Goal: Transaction & Acquisition: Purchase product/service

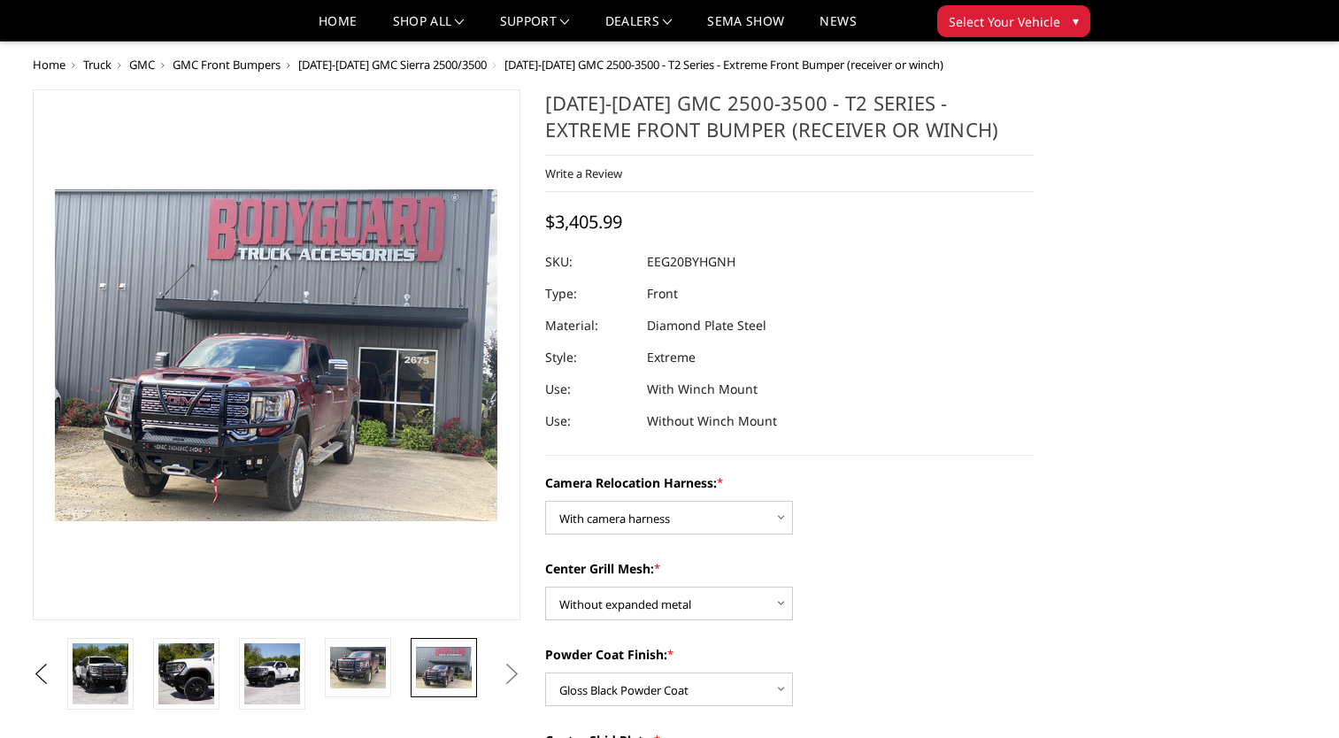
select select "3797"
select select "3796"
select select "3793"
select select "3789"
select select "3788"
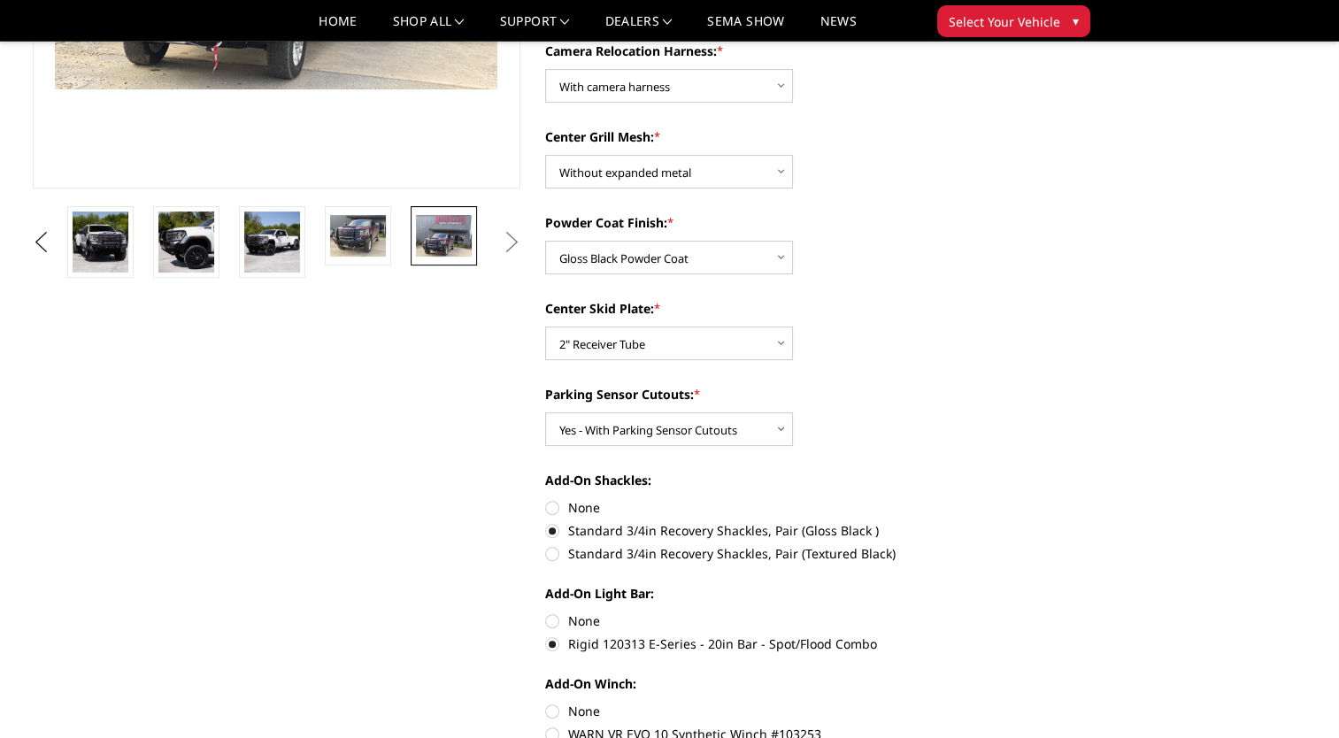
scroll to position [620, 0]
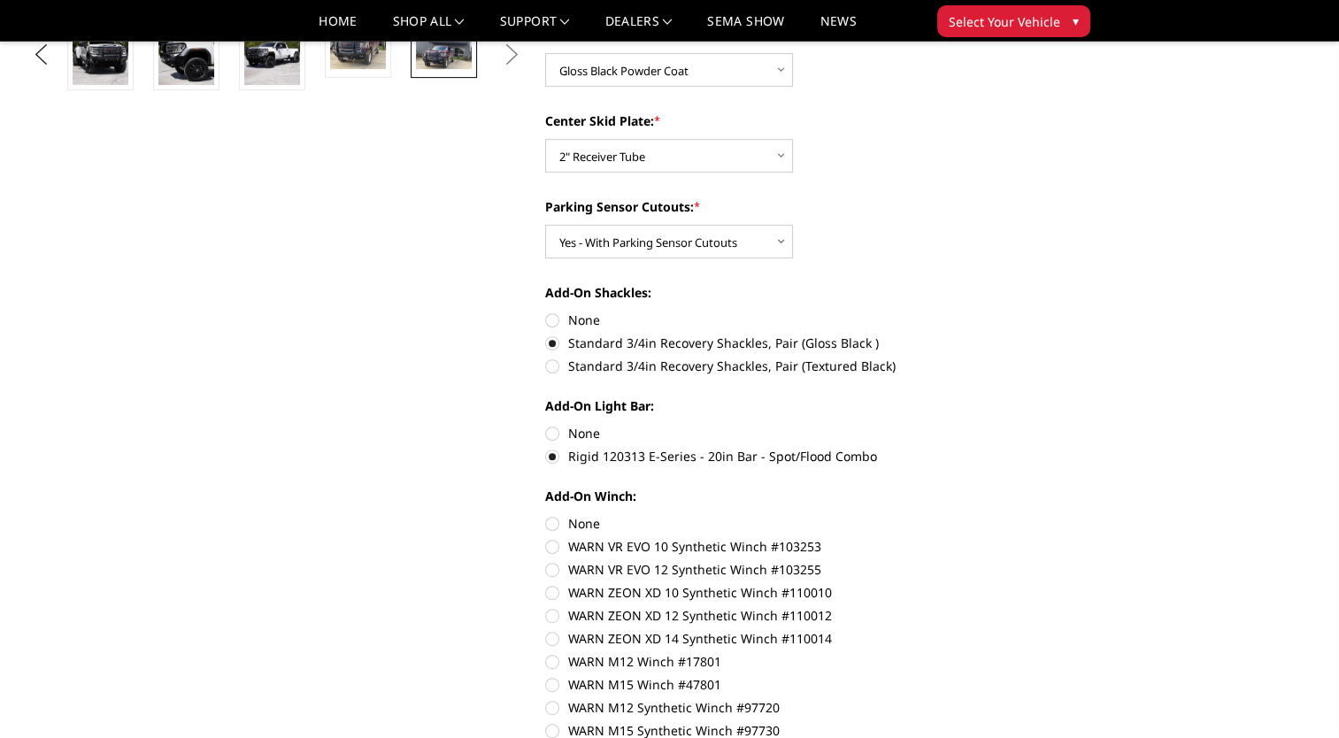
click at [560, 432] on label "None" at bounding box center [789, 433] width 489 height 19
click at [546, 425] on input "None" at bounding box center [545, 424] width 1 height 1
radio input "true"
click at [573, 431] on label "None" at bounding box center [789, 433] width 489 height 19
click at [546, 425] on input "None" at bounding box center [545, 424] width 1 height 1
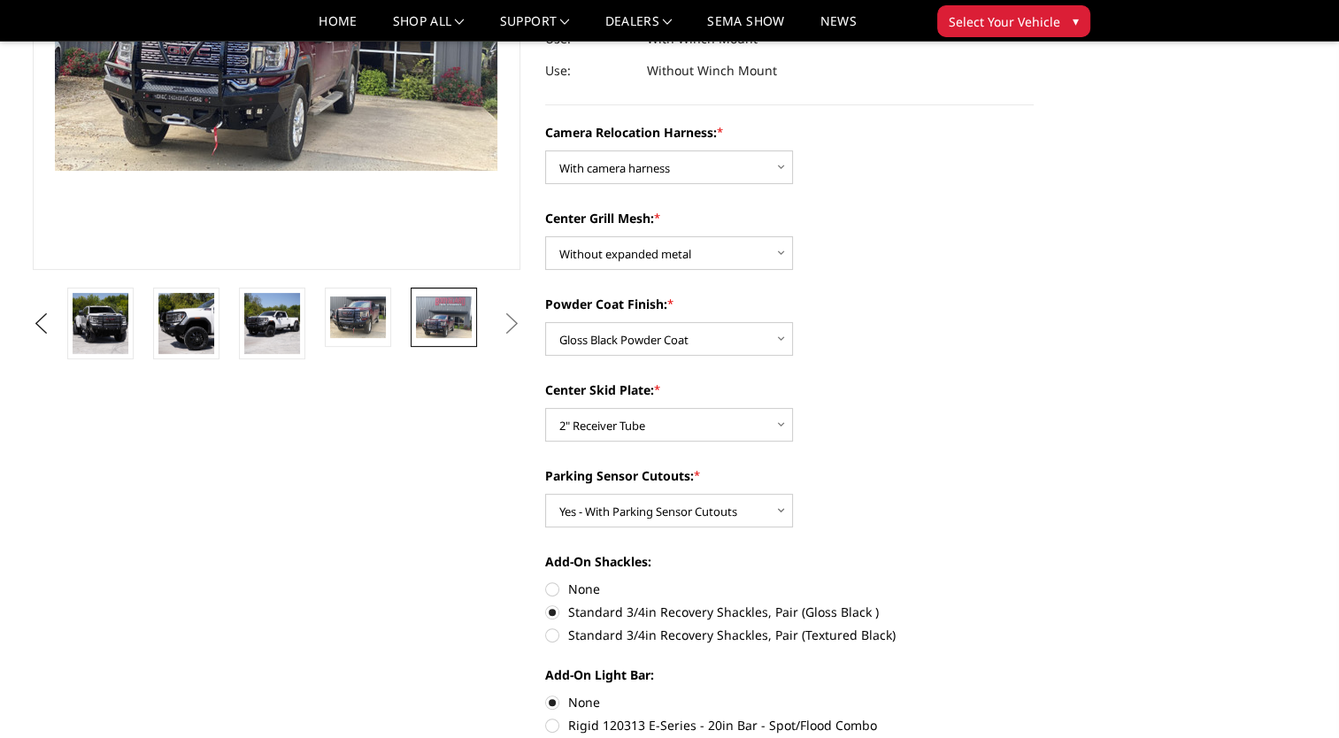
scroll to position [354, 0]
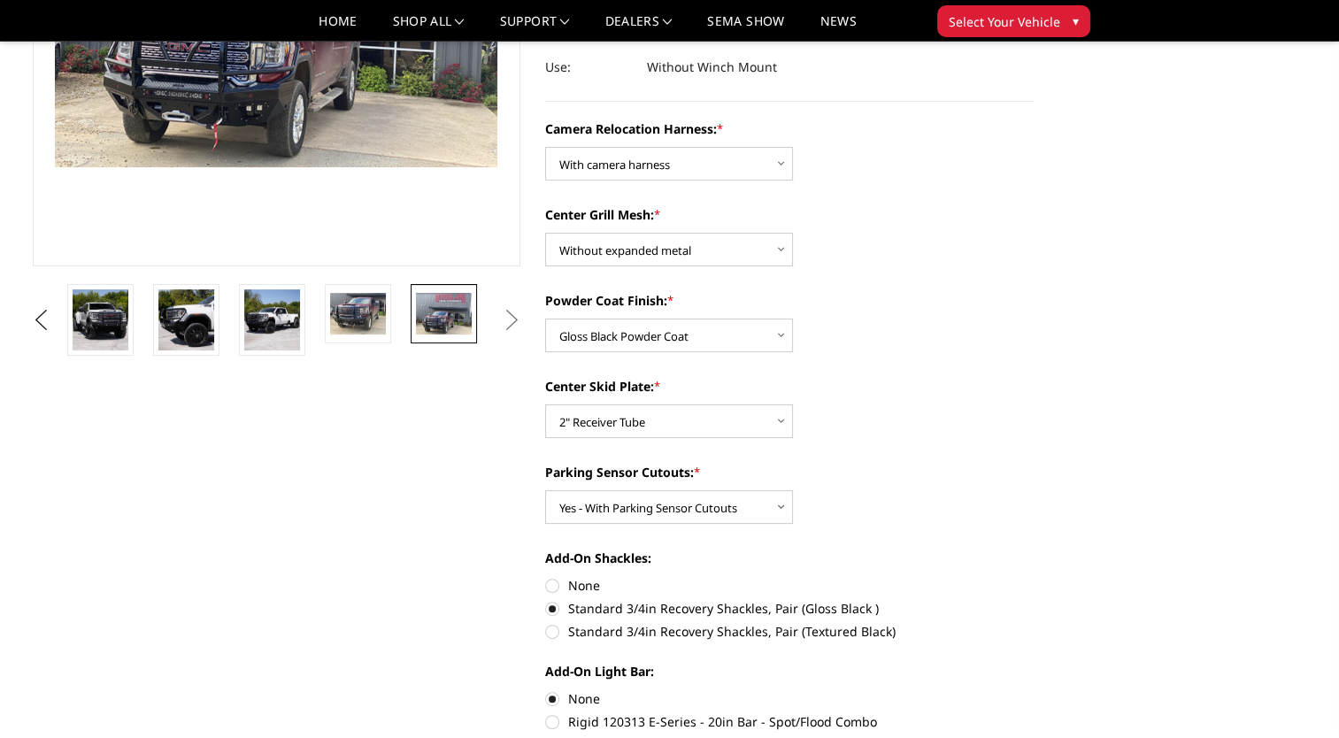
click at [517, 317] on button "Next" at bounding box center [511, 320] width 27 height 27
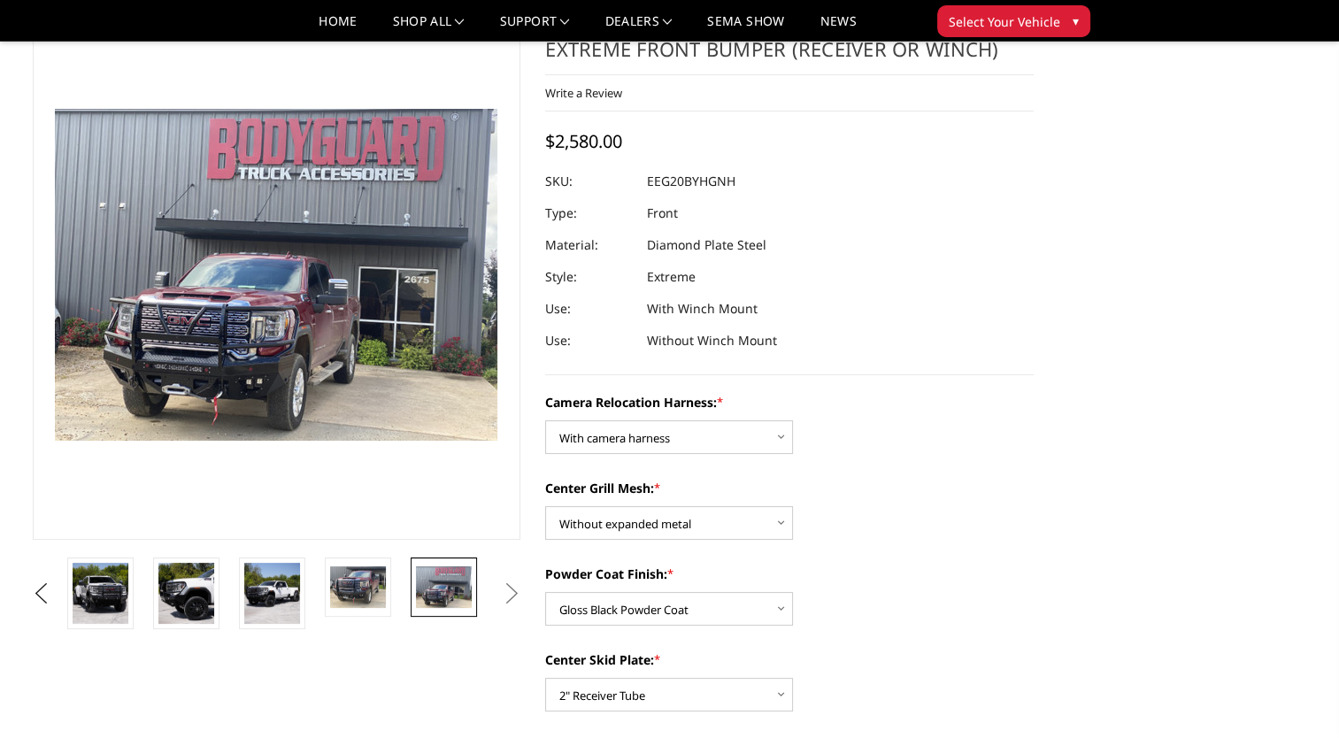
scroll to position [0, 0]
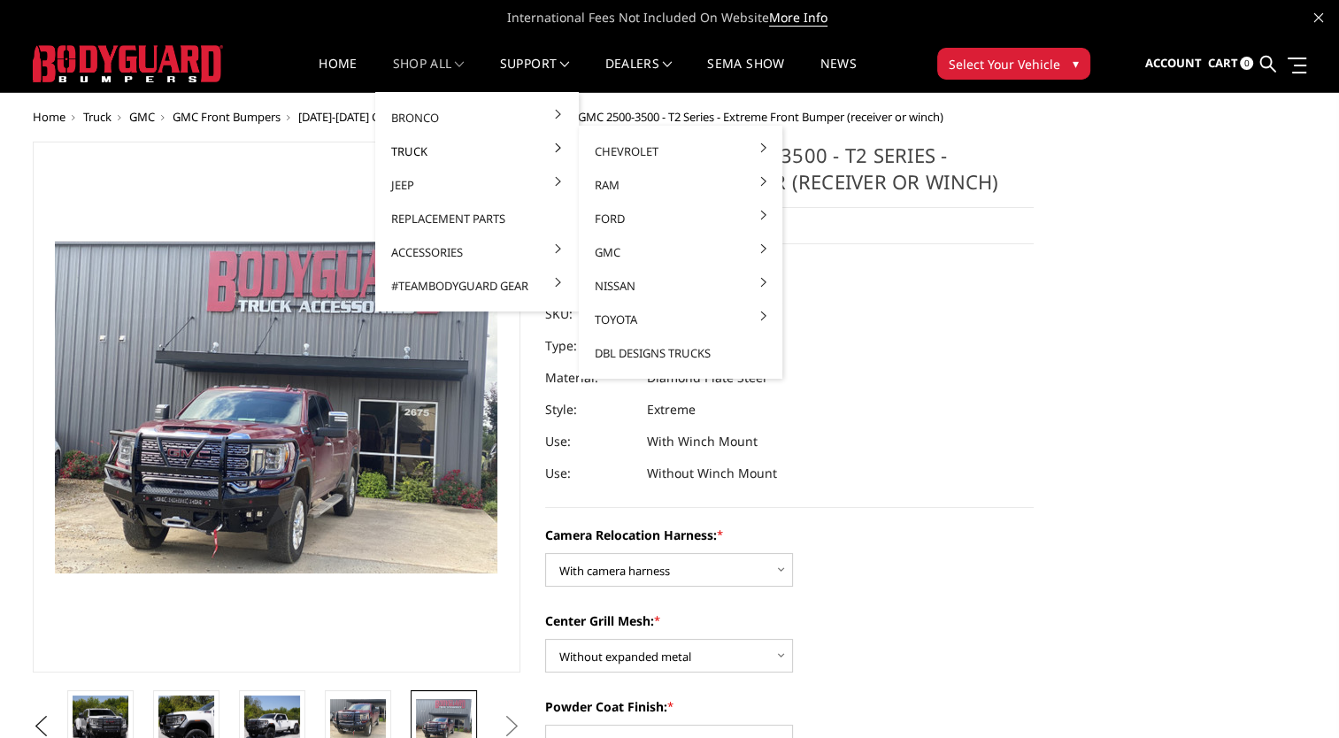
click at [428, 152] on link "Truck" at bounding box center [476, 152] width 189 height 34
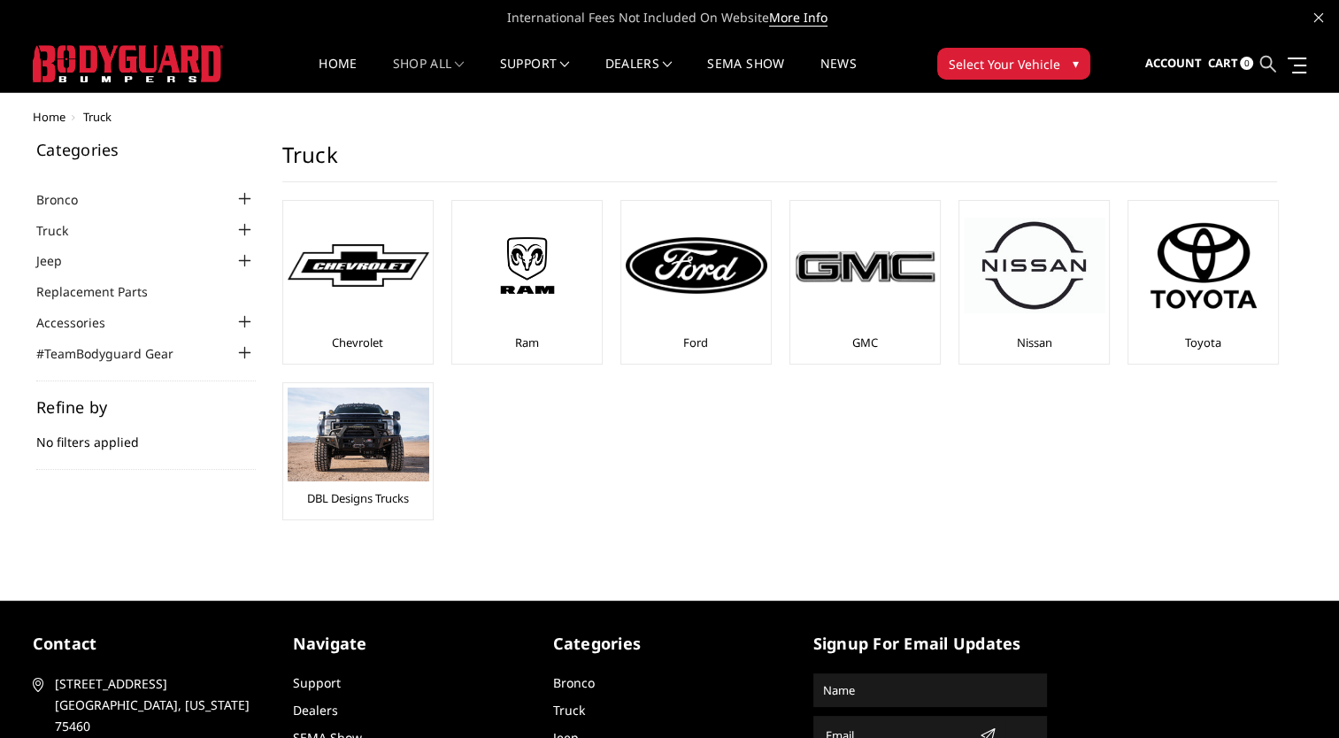
click at [1259, 58] on ul "Account Sign in Register Cart 0 Search Search" at bounding box center [1226, 64] width 162 height 56
click at [1267, 60] on icon at bounding box center [1268, 64] width 16 height 16
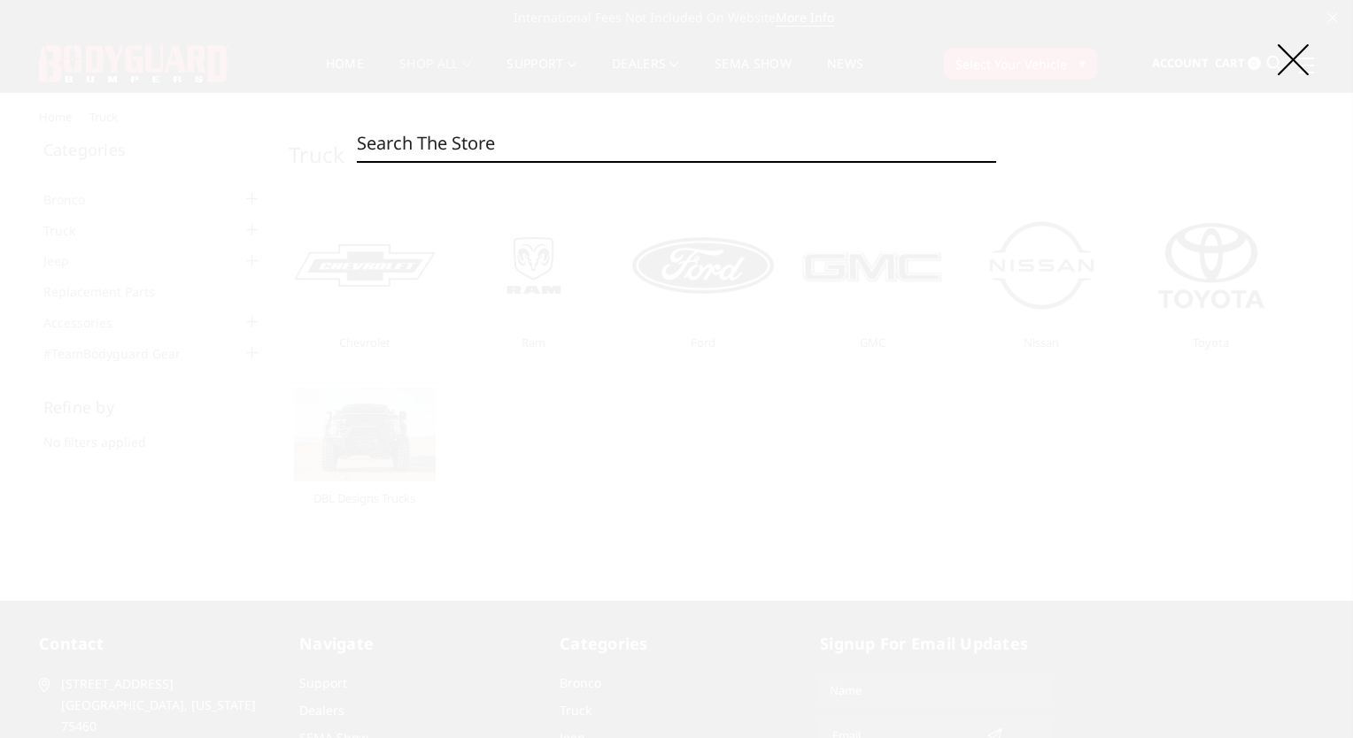
click at [559, 151] on input "Search" at bounding box center [676, 143] width 639 height 35
type input "t2"
click at [996, 161] on input "Search" at bounding box center [996, 161] width 1 height 1
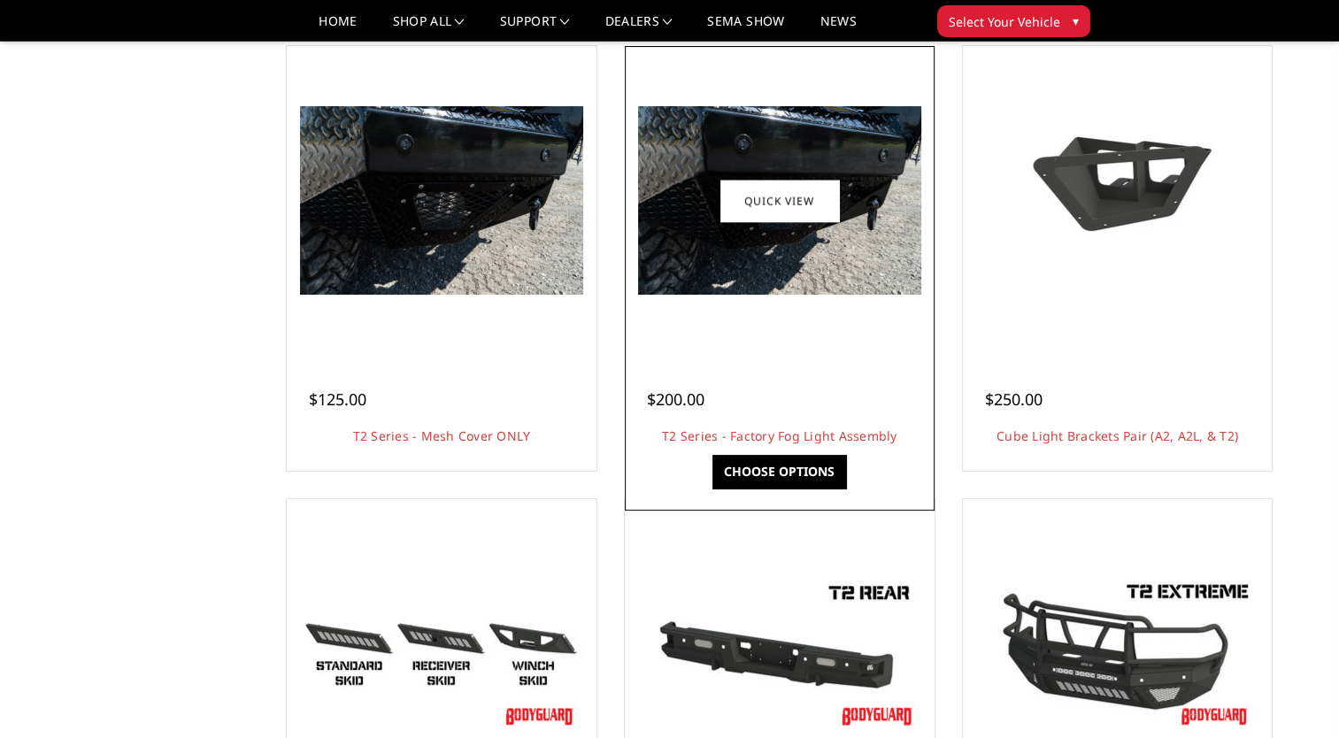
scroll to position [531, 0]
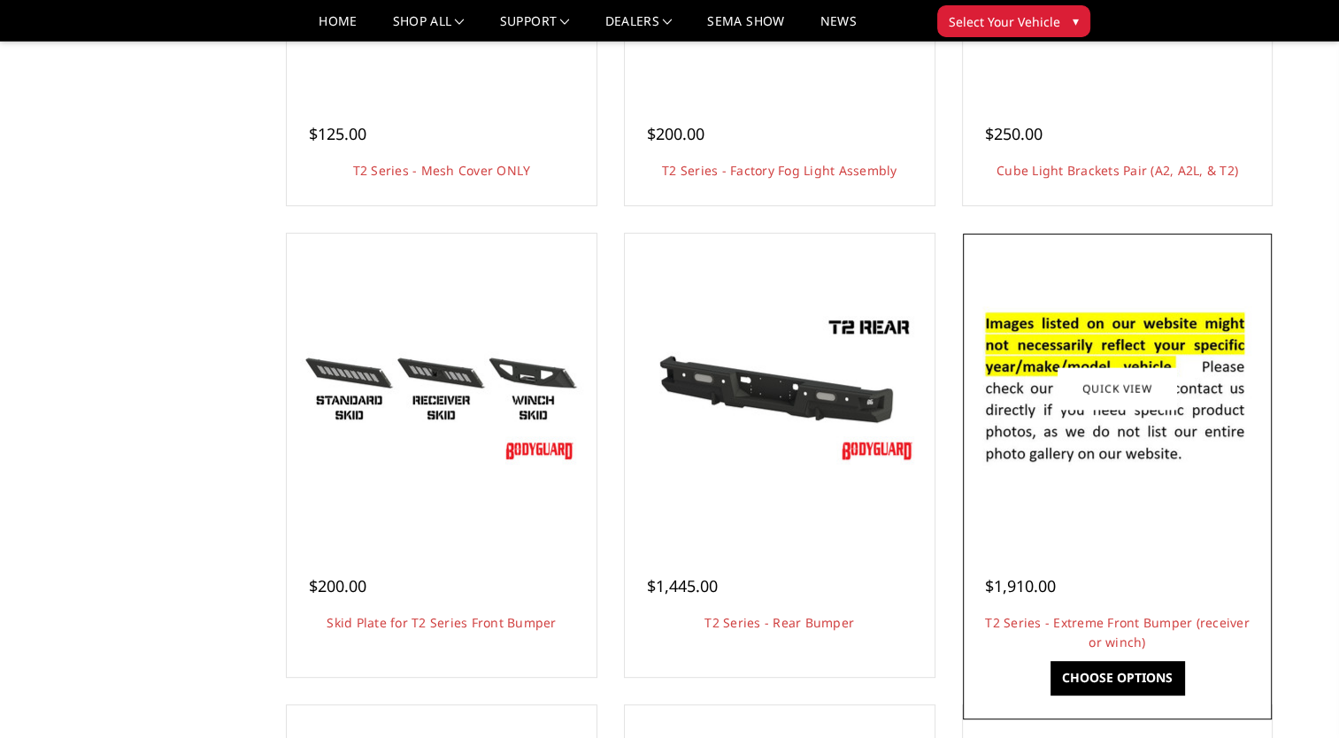
drag, startPoint x: 1098, startPoint y: 509, endPoint x: 1107, endPoint y: 506, distance: 9.2
click at [1100, 508] on div at bounding box center [1118, 388] width 301 height 301
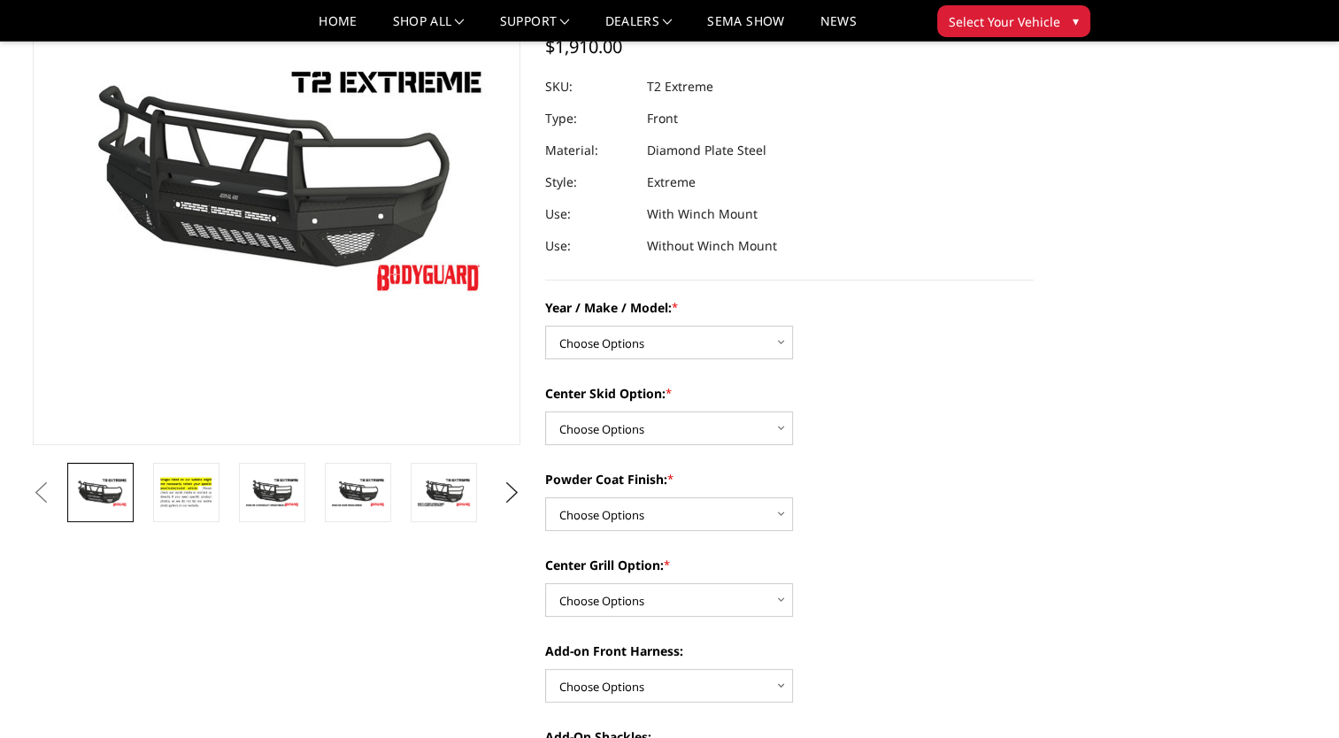
scroll to position [177, 0]
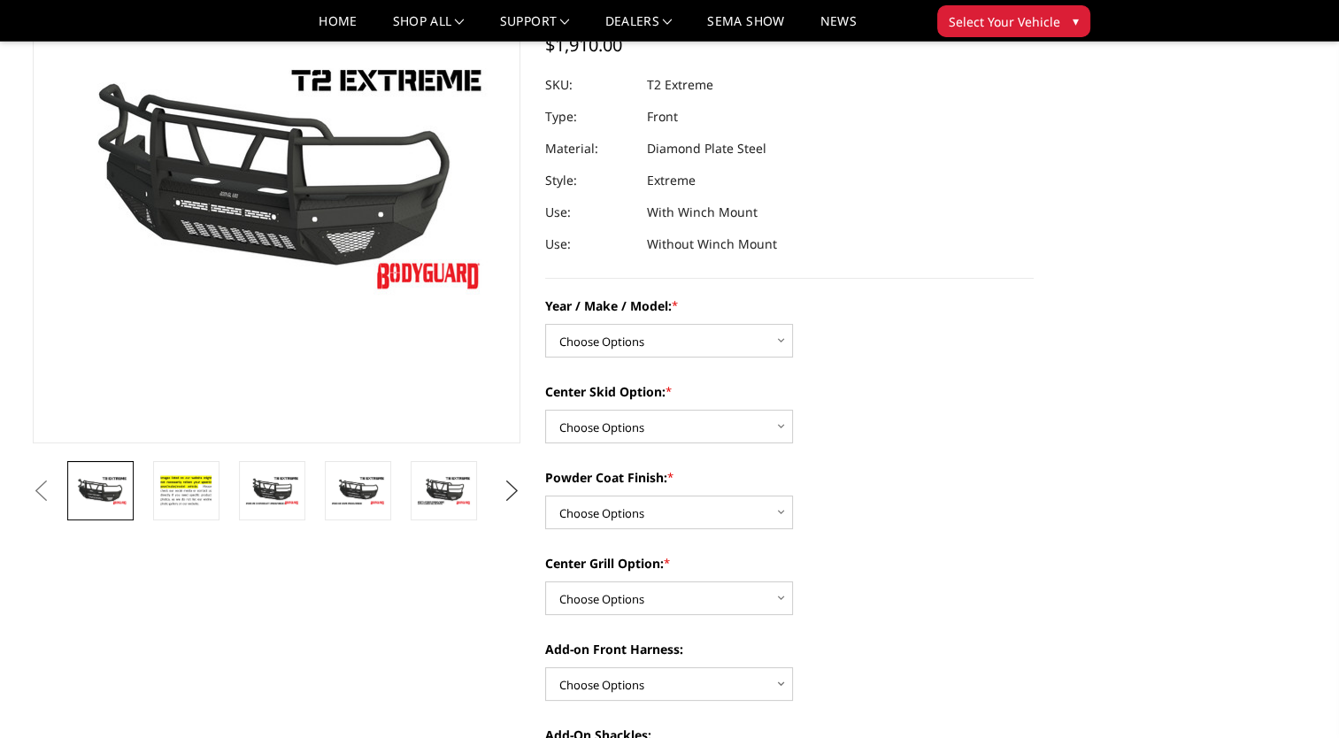
click at [508, 490] on button "Next" at bounding box center [511, 491] width 27 height 27
click at [510, 491] on button "Next" at bounding box center [511, 491] width 27 height 27
click at [420, 494] on img at bounding box center [444, 497] width 56 height 61
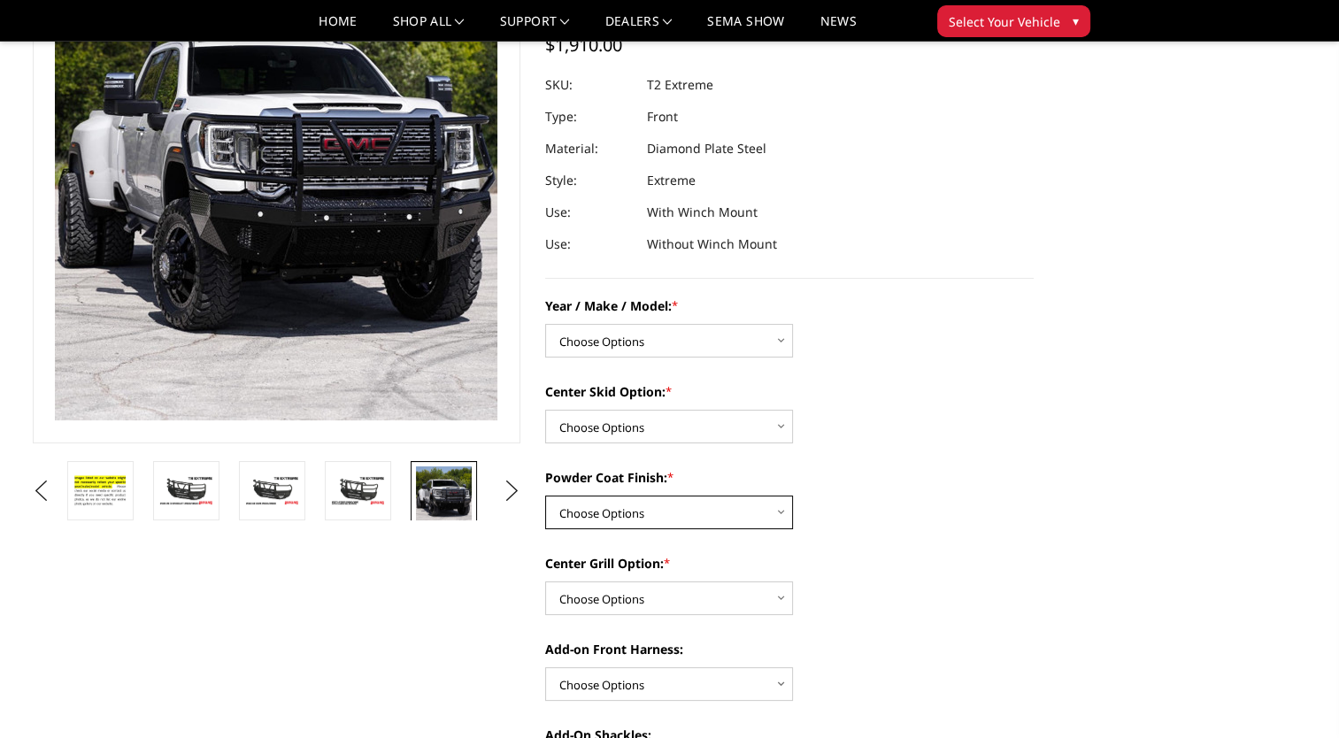
click at [659, 504] on select "Choose Options Bare metal Gloss Black Powder Coat Texture Black Powder Coat" at bounding box center [669, 513] width 248 height 34
click at [545, 496] on select "Choose Options Bare metal Gloss Black Powder Coat Texture Black Powder Coat" at bounding box center [669, 513] width 248 height 34
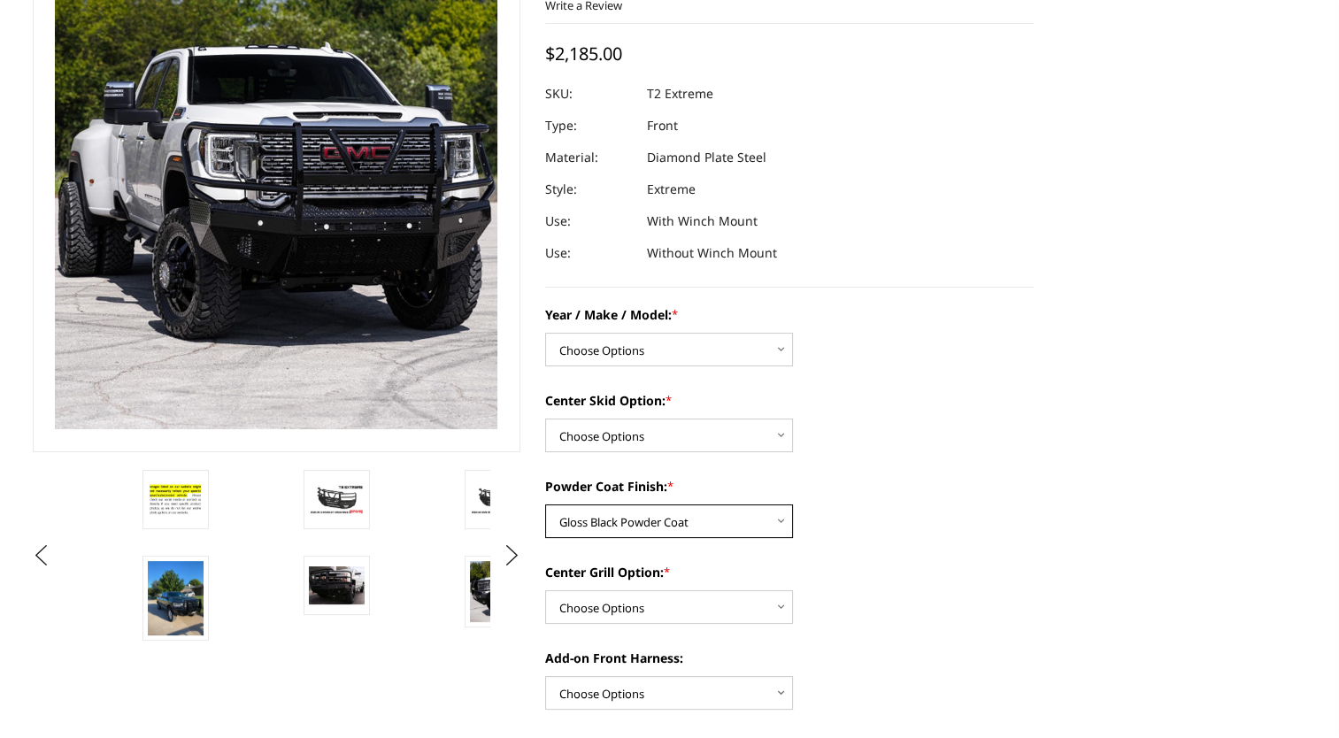
scroll to position [443, 0]
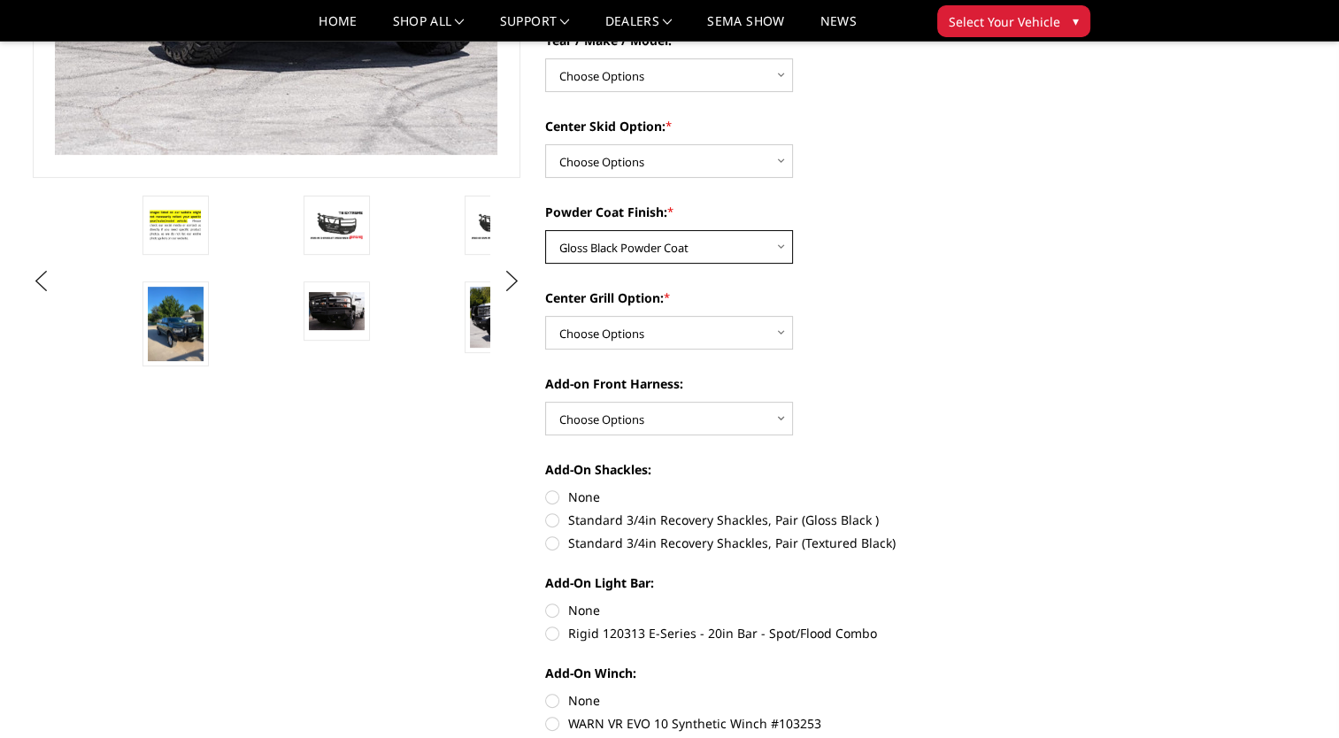
click at [683, 244] on select "Choose Options Bare metal Gloss Black Powder Coat Texture Black Powder Coat" at bounding box center [669, 247] width 248 height 34
select select "667"
click at [545, 230] on select "Choose Options Bare metal Gloss Black Powder Coat Texture Black Powder Coat" at bounding box center [669, 247] width 248 height 34
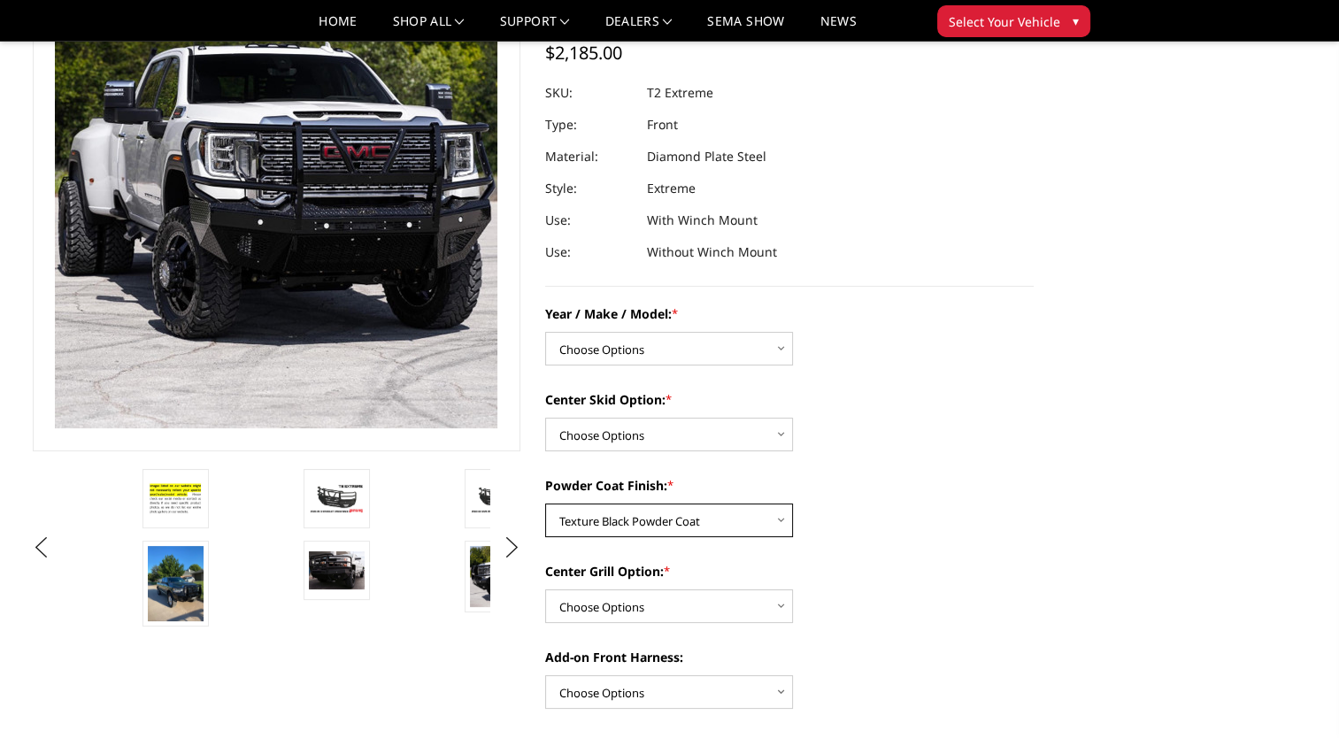
scroll to position [177, 0]
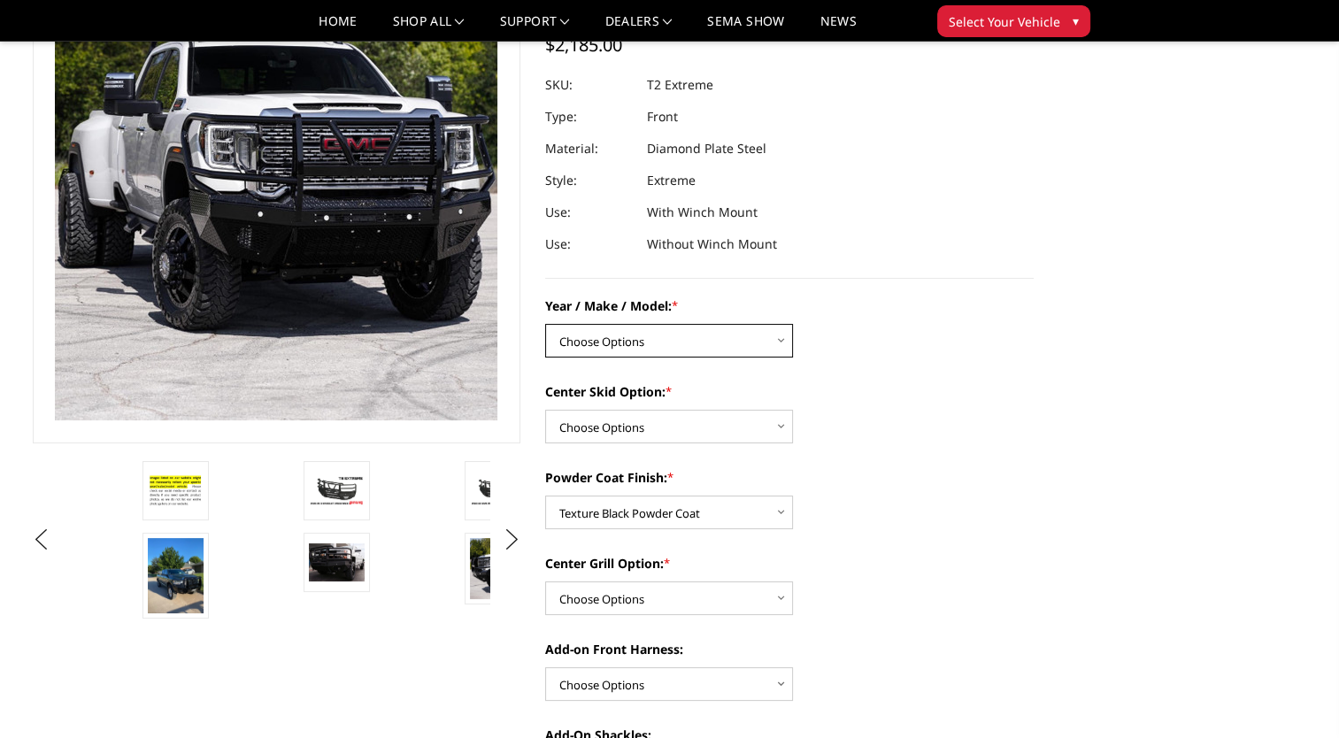
click at [629, 338] on select "Choose Options Chevrolet 19-21 1500 Chevrolet 15-19 2500 / 3500 Chevrolet 20-23…" at bounding box center [669, 341] width 248 height 34
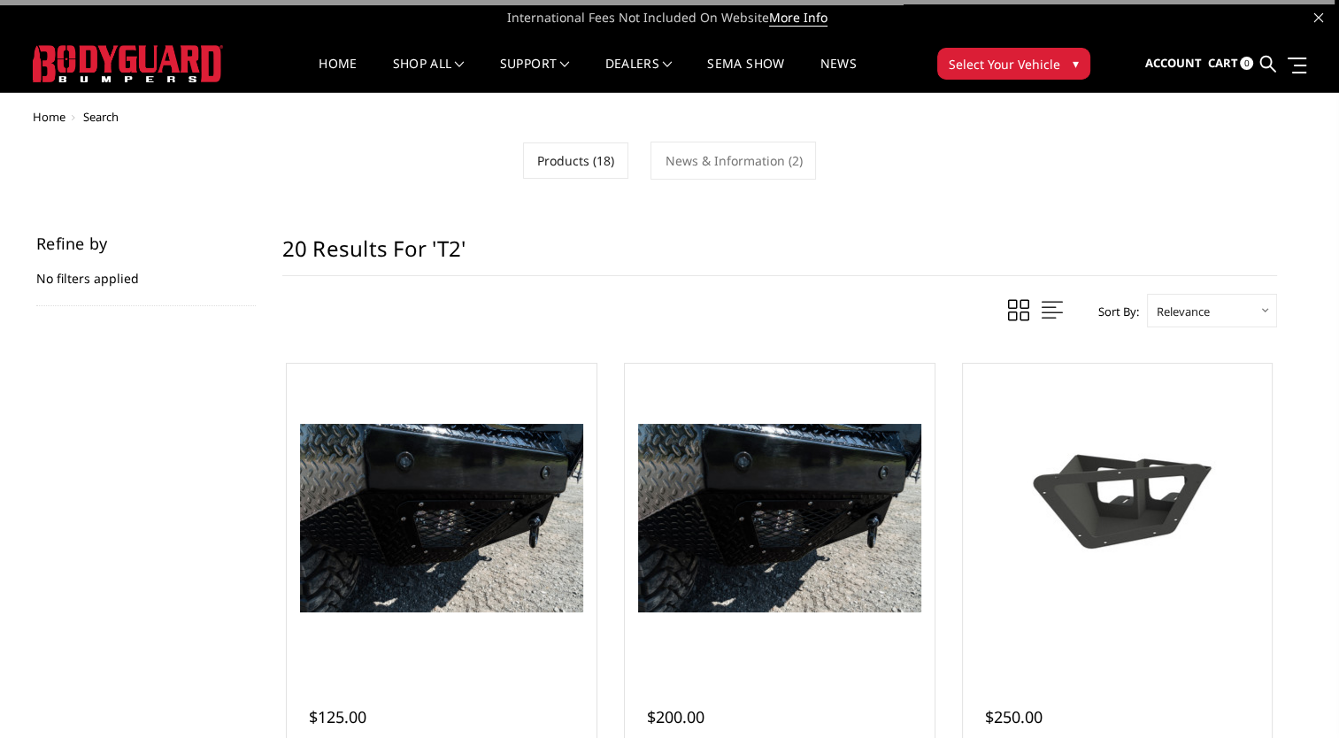
scroll to position [583, 0]
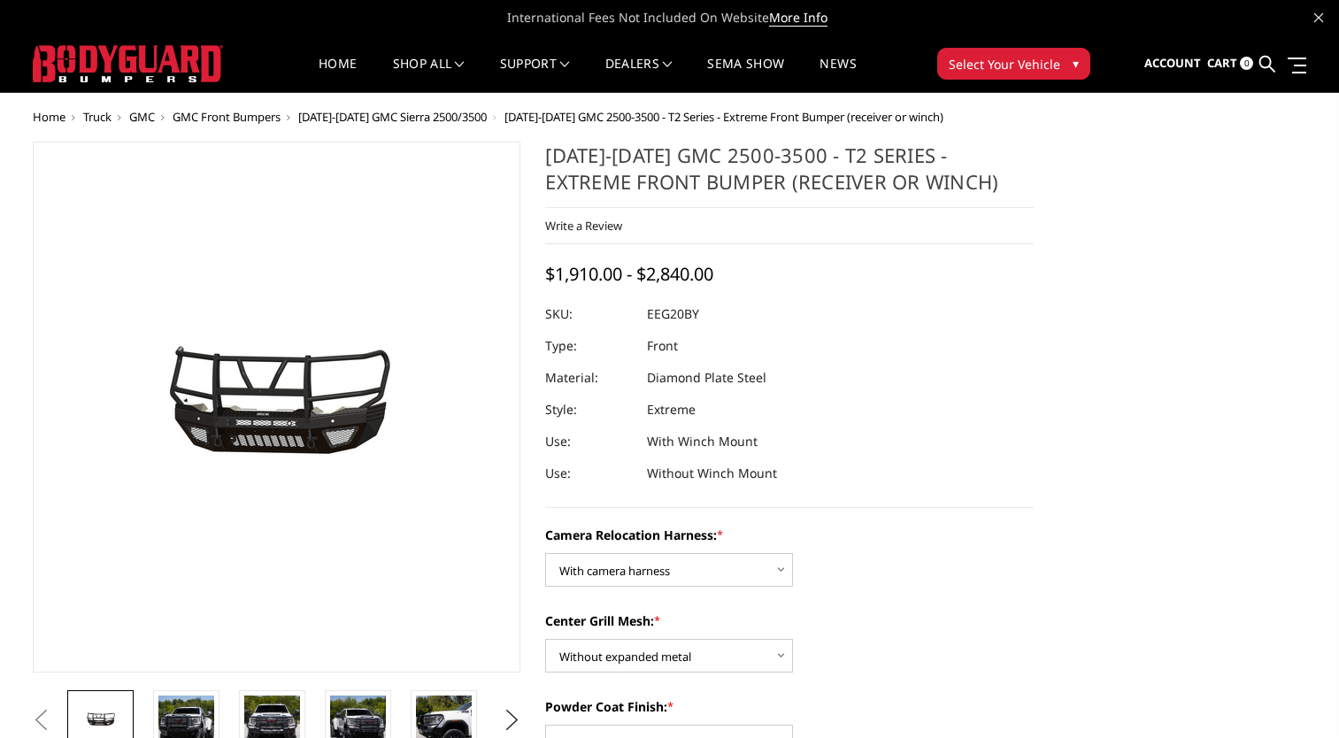
select select "3797"
select select "3796"
select select "3793"
select select "3789"
select select "3788"
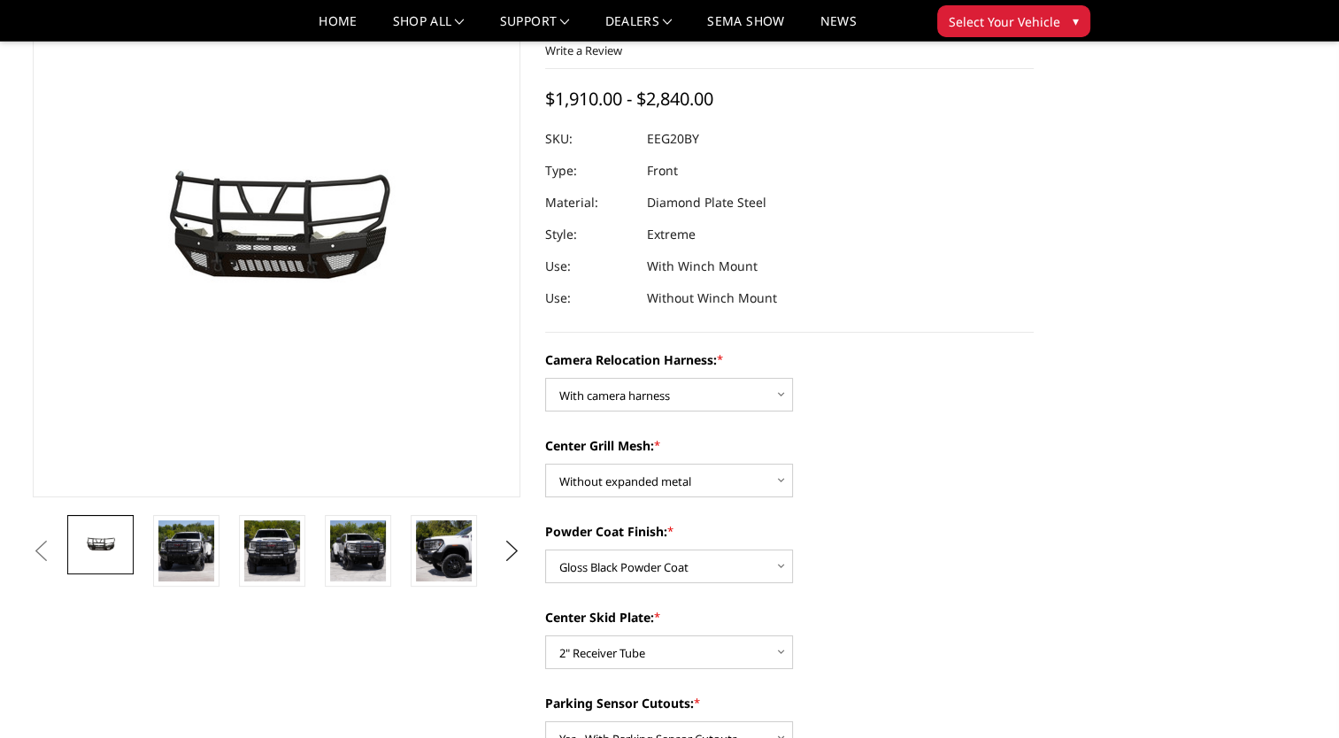
scroll to position [177, 0]
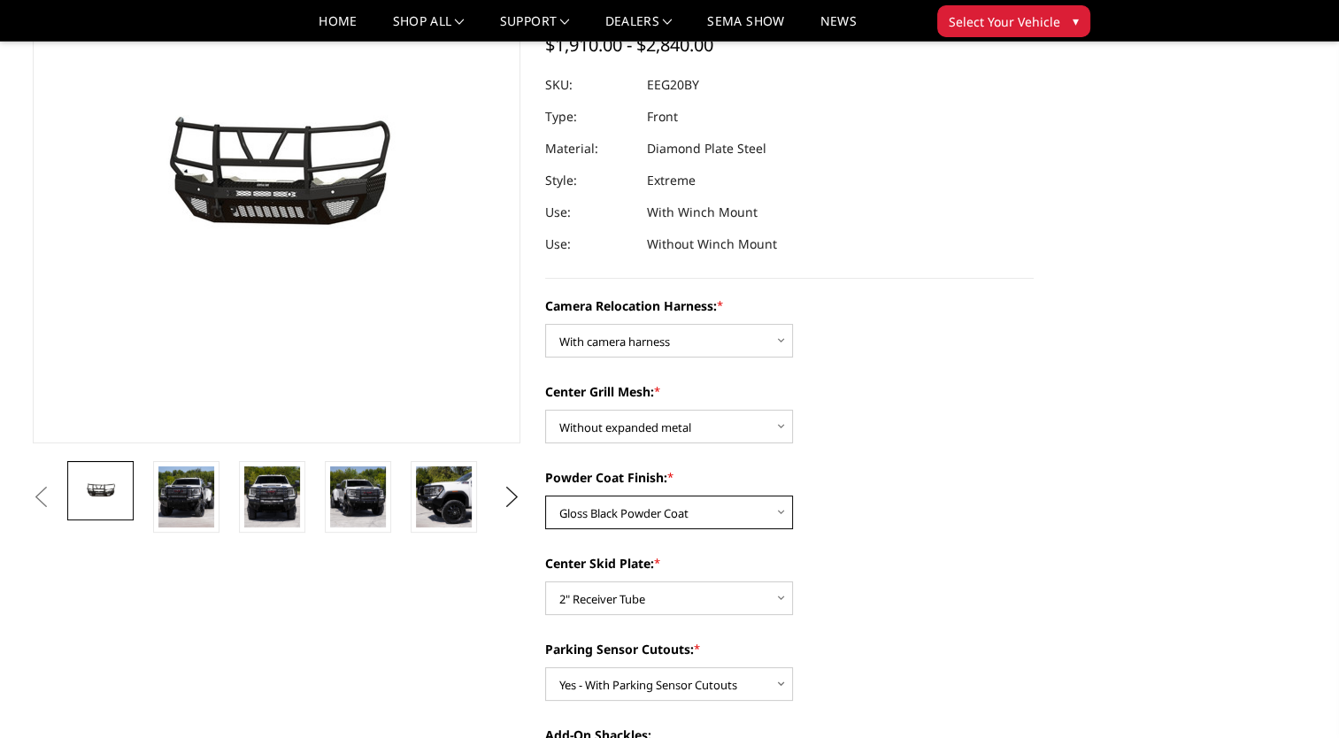
click at [682, 506] on select "Choose Options Textured Black Powder Coat Gloss Black Powder Coat Bare Metal" at bounding box center [669, 513] width 248 height 34
select select "3794"
click at [545, 496] on select "Choose Options Textured Black Powder Coat Gloss Black Powder Coat Bare Metal" at bounding box center [669, 513] width 248 height 34
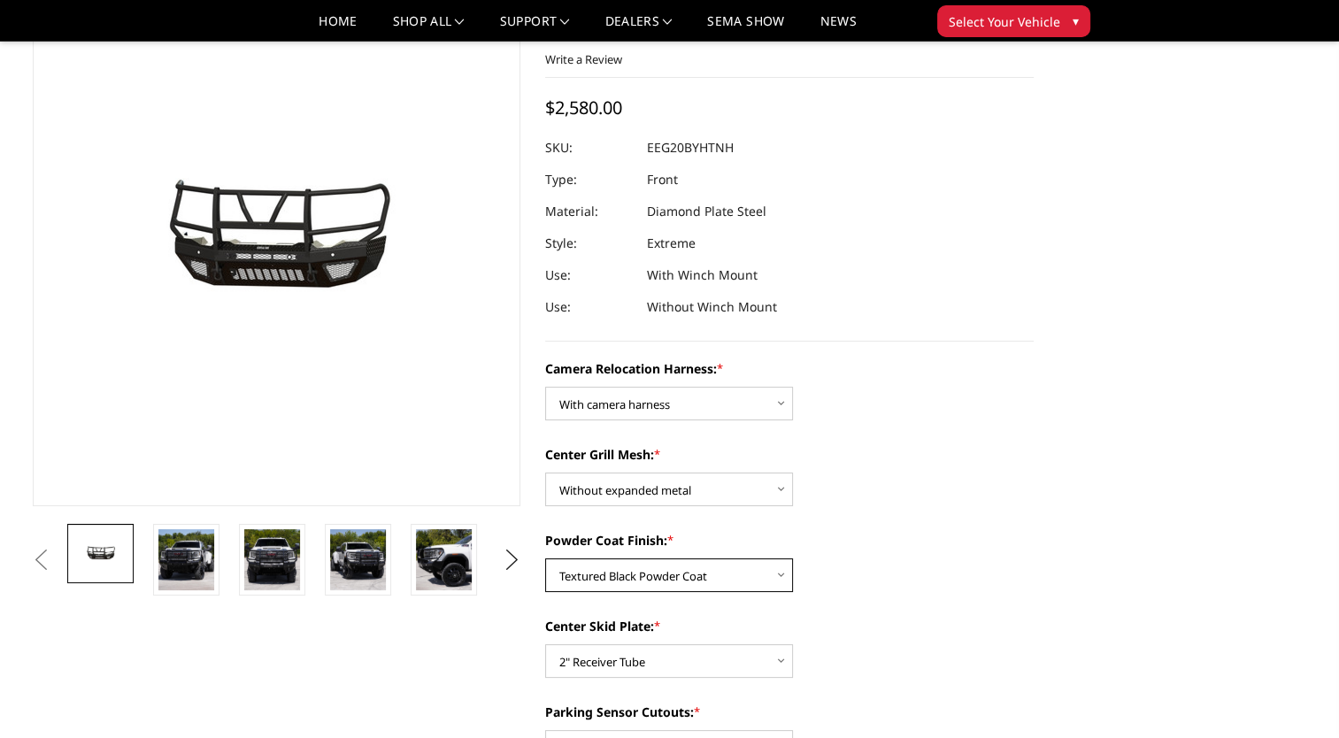
scroll to position [266, 0]
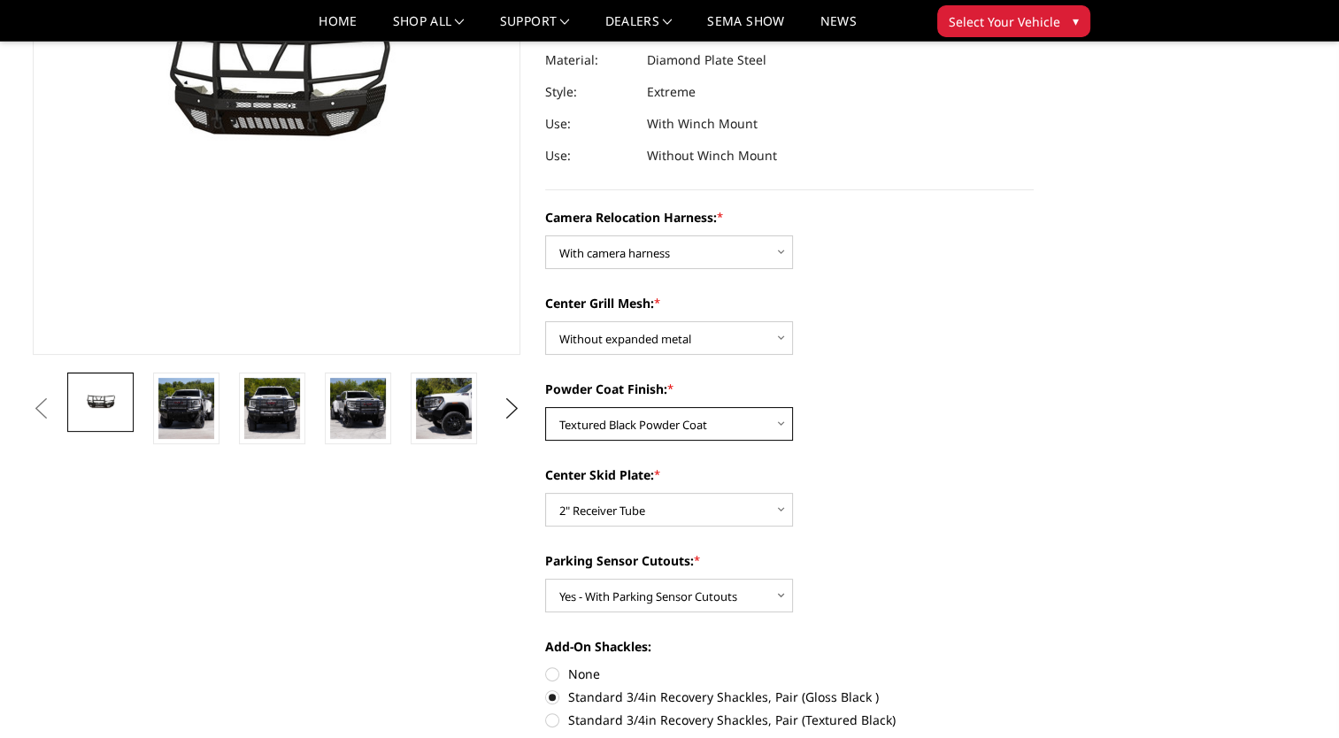
click at [647, 430] on select "Choose Options Textured Black Powder Coat Gloss Black Powder Coat Bare Metal" at bounding box center [669, 424] width 248 height 34
click at [545, 407] on select "Choose Options Textured Black Powder Coat Gloss Black Powder Coat Bare Metal" at bounding box center [669, 424] width 248 height 34
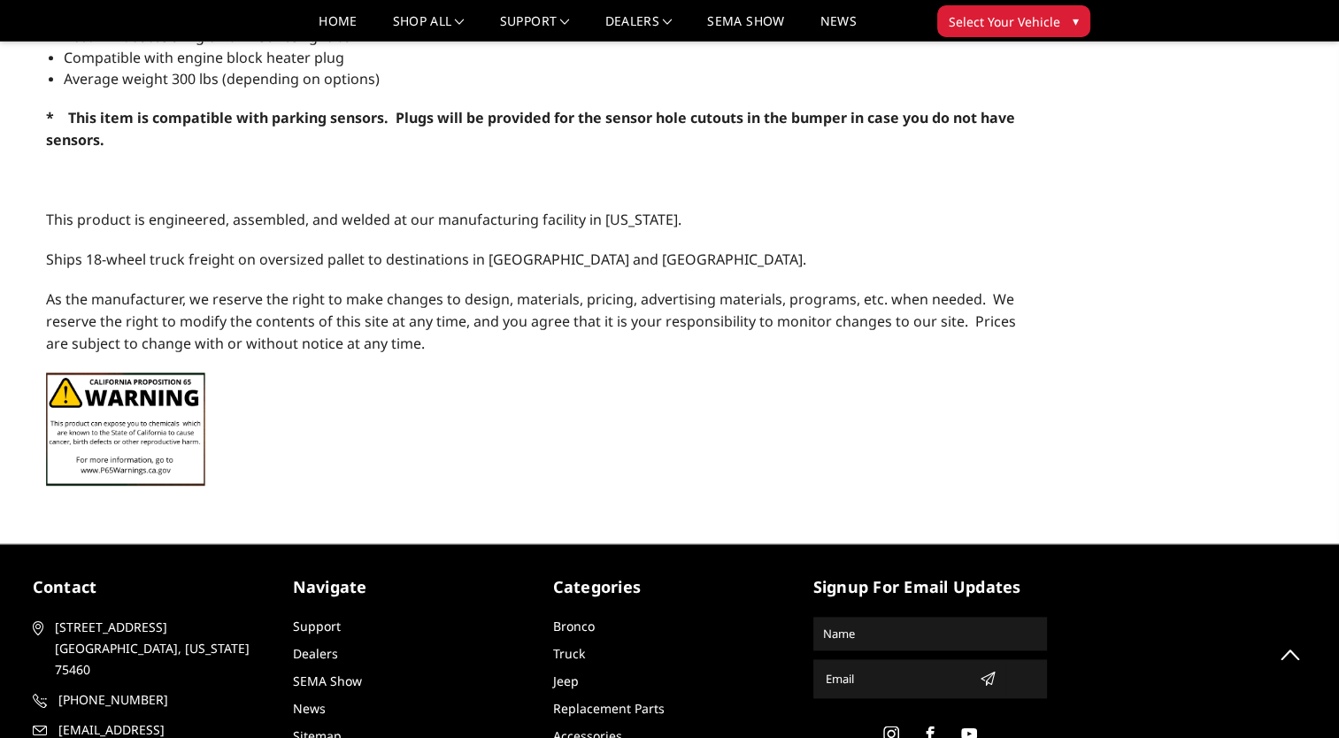
scroll to position [1976, 0]
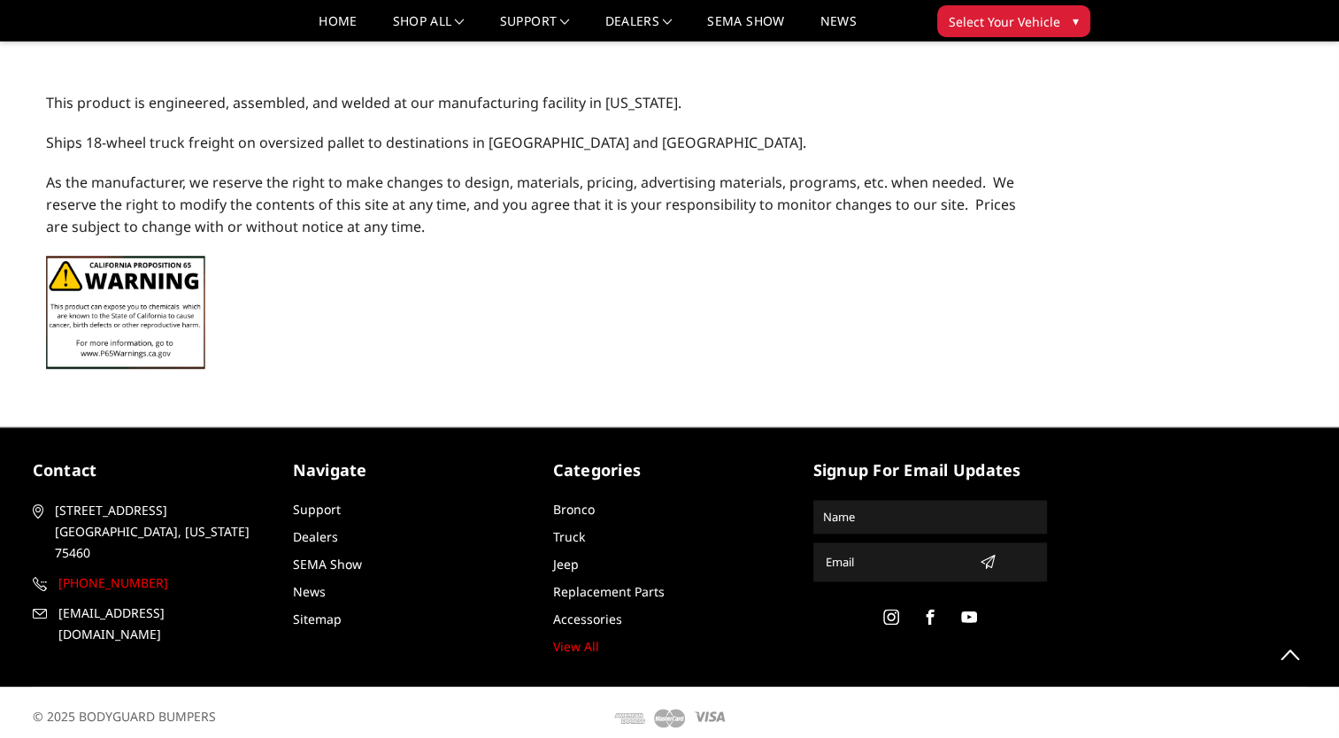
click at [99, 573] on span "[PHONE_NUMBER]" at bounding box center [160, 583] width 205 height 21
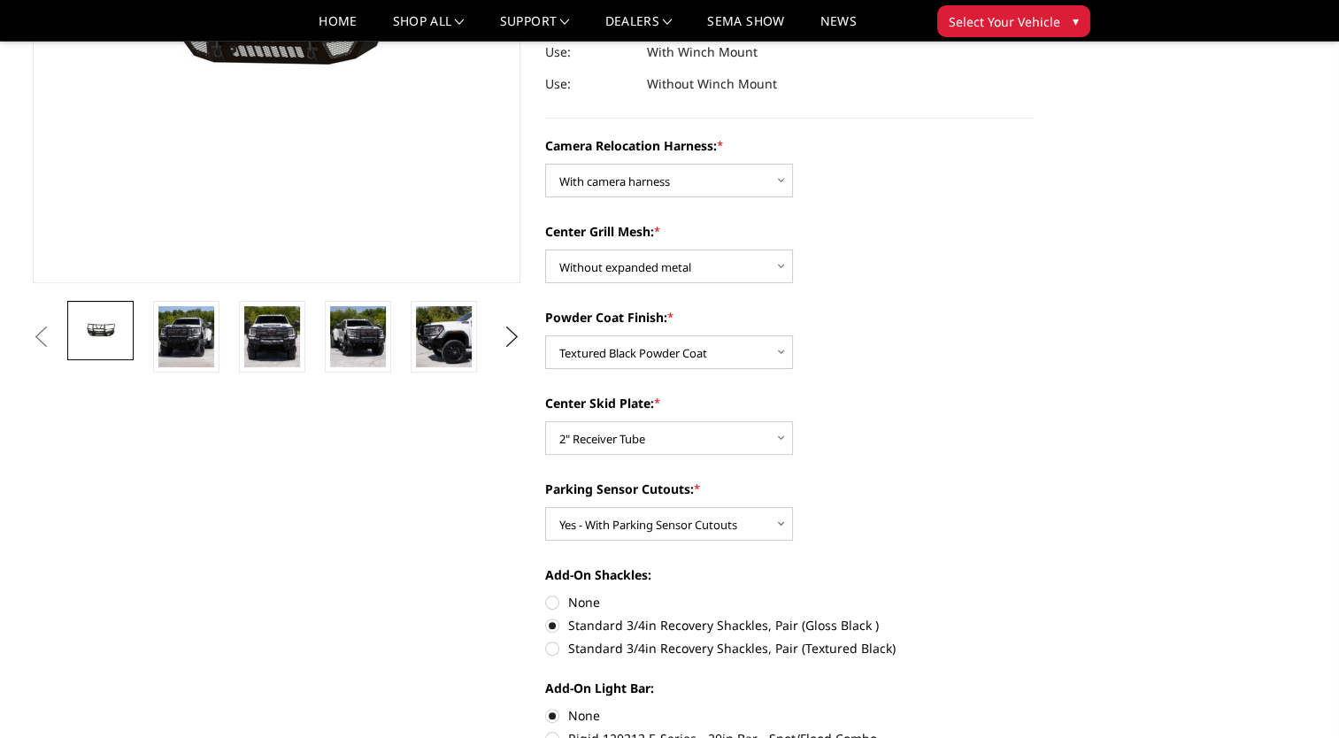
scroll to position [354, 0]
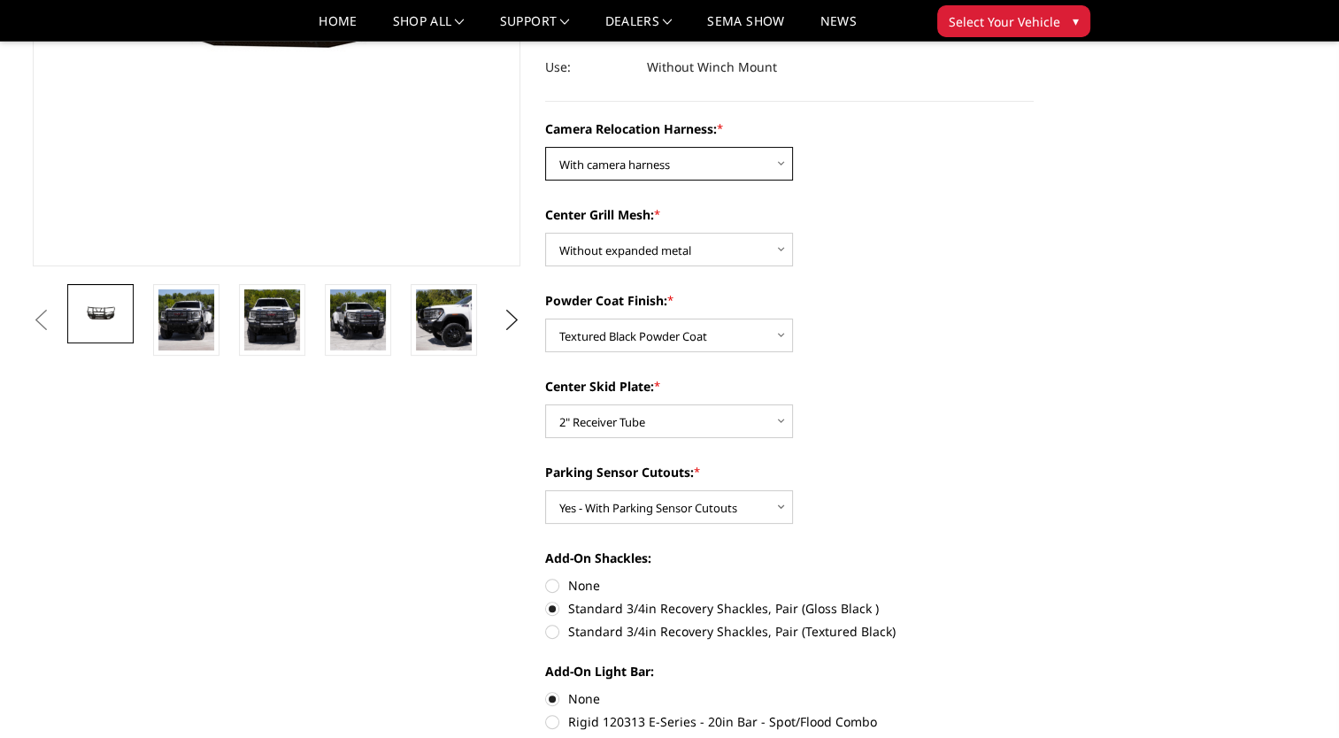
click at [665, 154] on select "Choose Options Without camera harness With camera harness" at bounding box center [669, 164] width 248 height 34
click at [545, 147] on select "Choose Options Without camera harness With camera harness" at bounding box center [669, 164] width 248 height 34
click at [677, 250] on select "Choose Options Without expanded metal With expanded metal" at bounding box center [669, 250] width 248 height 34
click at [545, 233] on select "Choose Options Without expanded metal With expanded metal" at bounding box center [669, 250] width 248 height 34
click at [708, 341] on select "Choose Options Textured Black Powder Coat Gloss Black Powder Coat Bare Metal" at bounding box center [669, 336] width 248 height 34
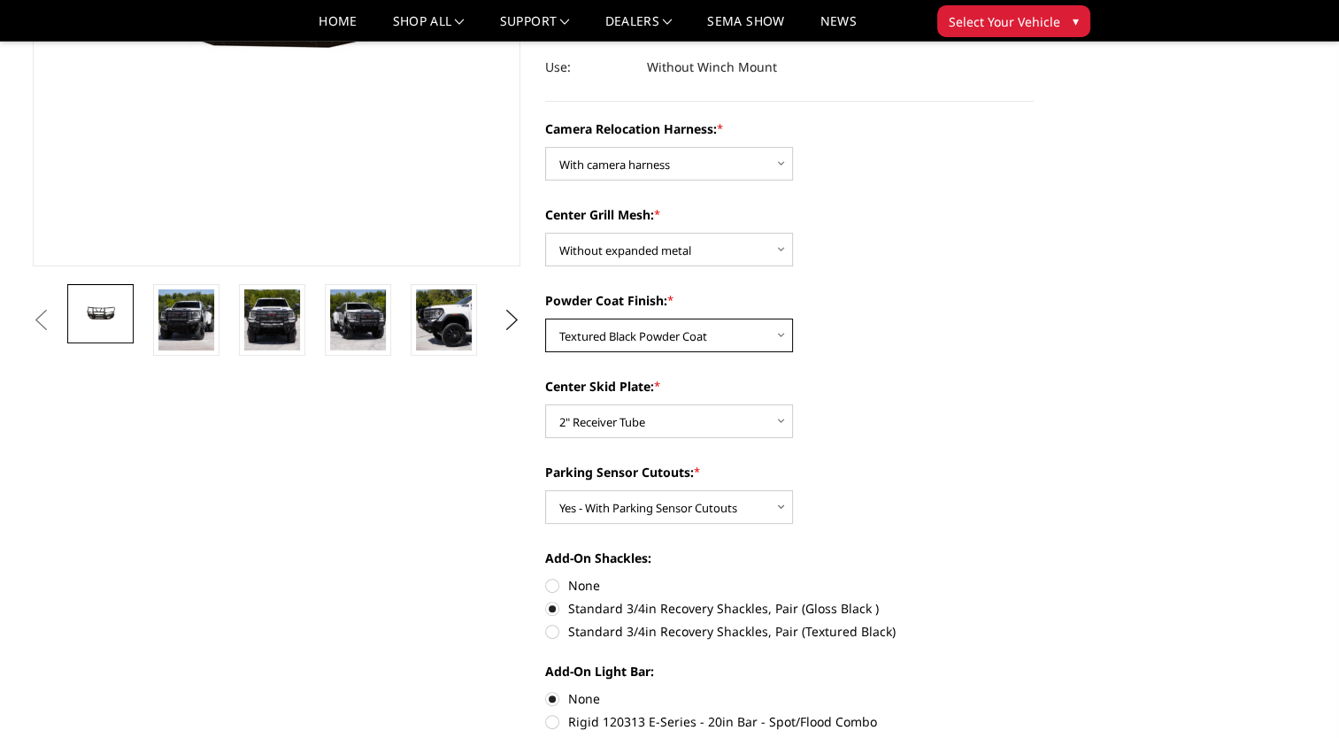
click at [545, 319] on select "Choose Options Textured Black Powder Coat Gloss Black Powder Coat Bare Metal" at bounding box center [669, 336] width 248 height 34
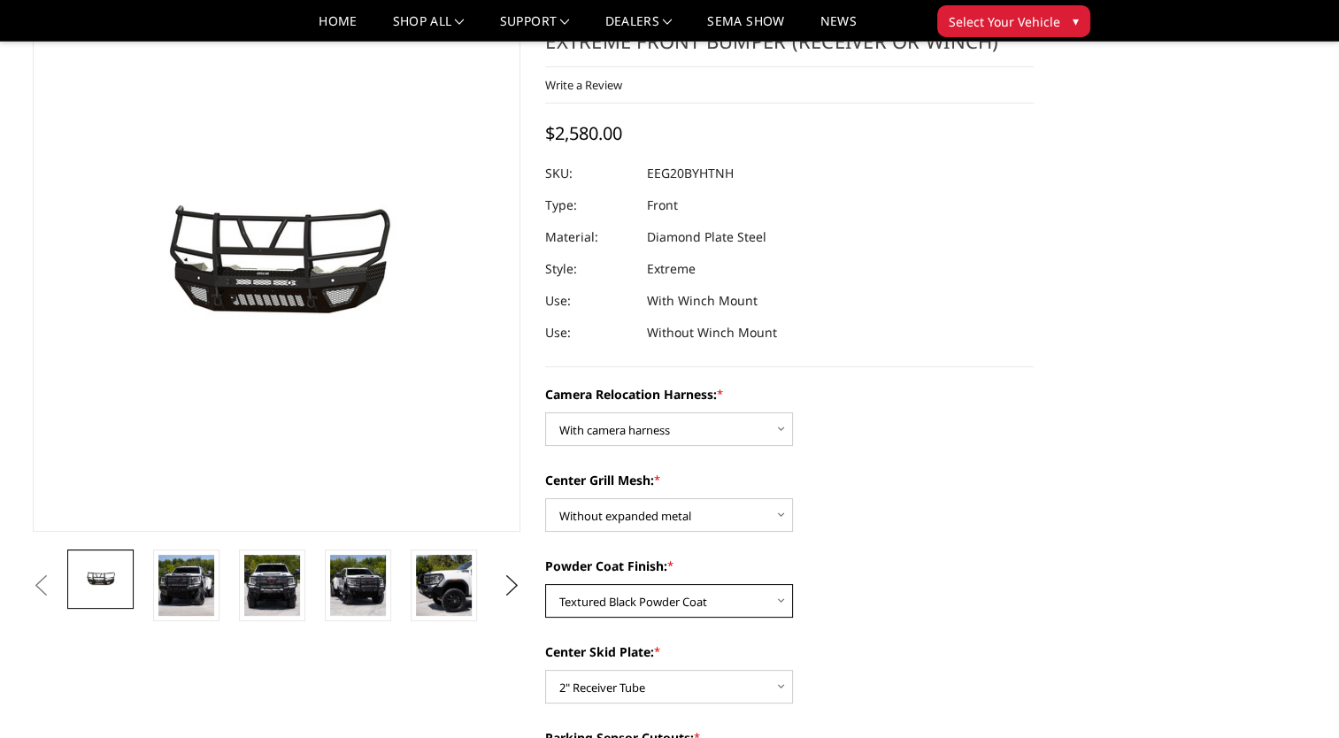
scroll to position [443, 0]
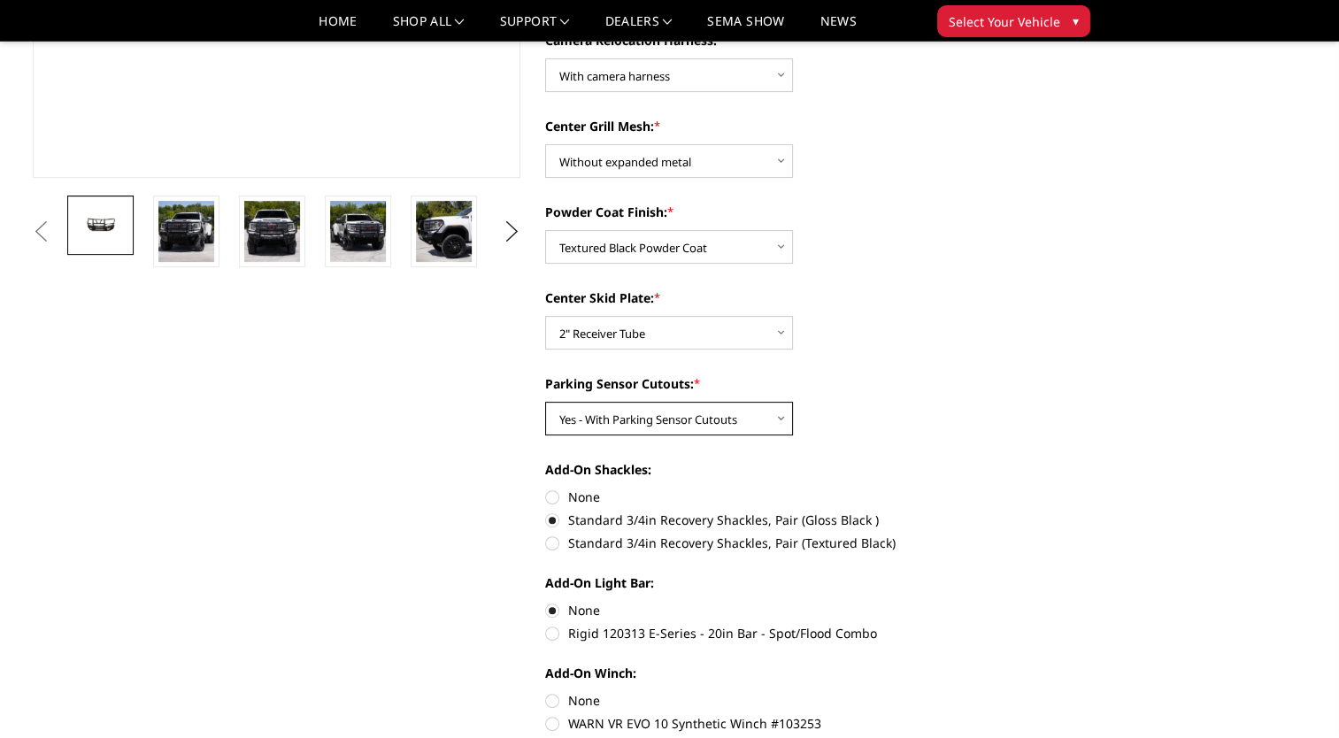
click at [713, 424] on select "Choose Options Yes - With Parking Sensor Cutouts" at bounding box center [669, 419] width 248 height 34
click at [545, 402] on select "Choose Options Yes - With Parking Sensor Cutouts" at bounding box center [669, 419] width 248 height 34
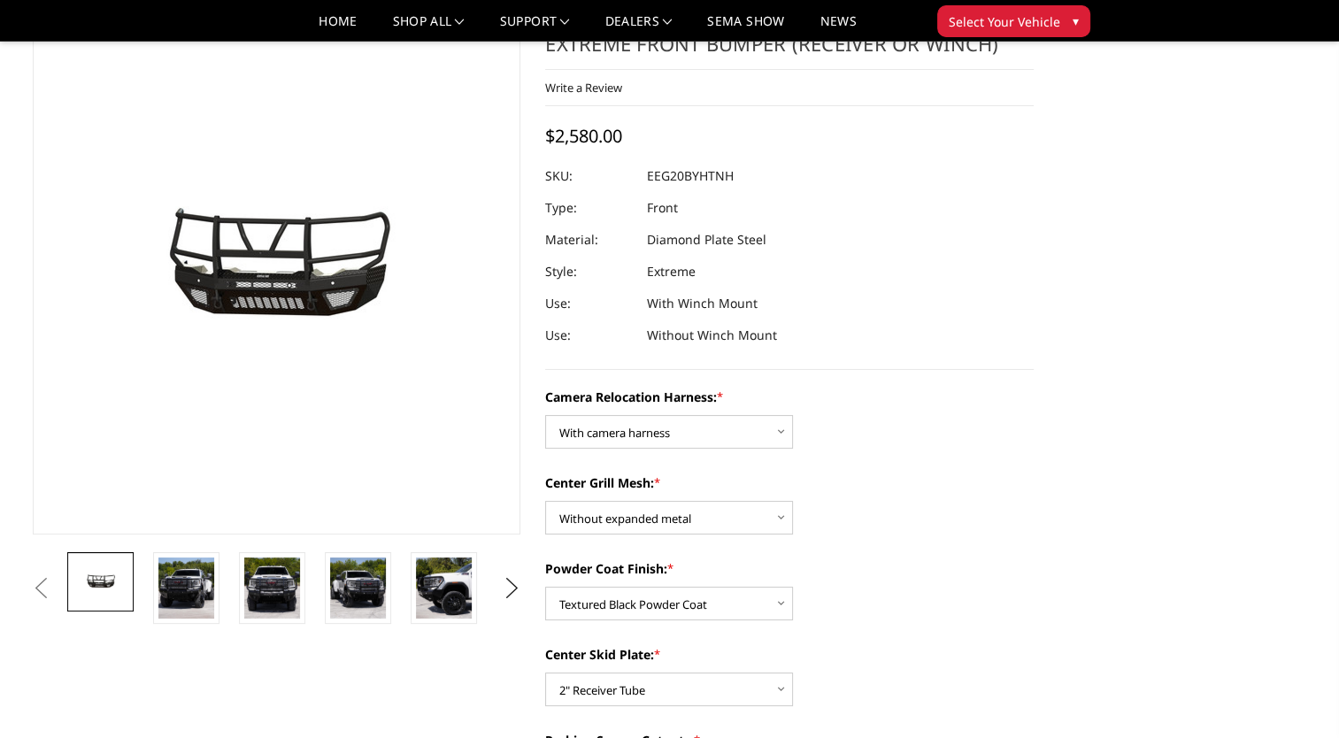
scroll to position [177, 0]
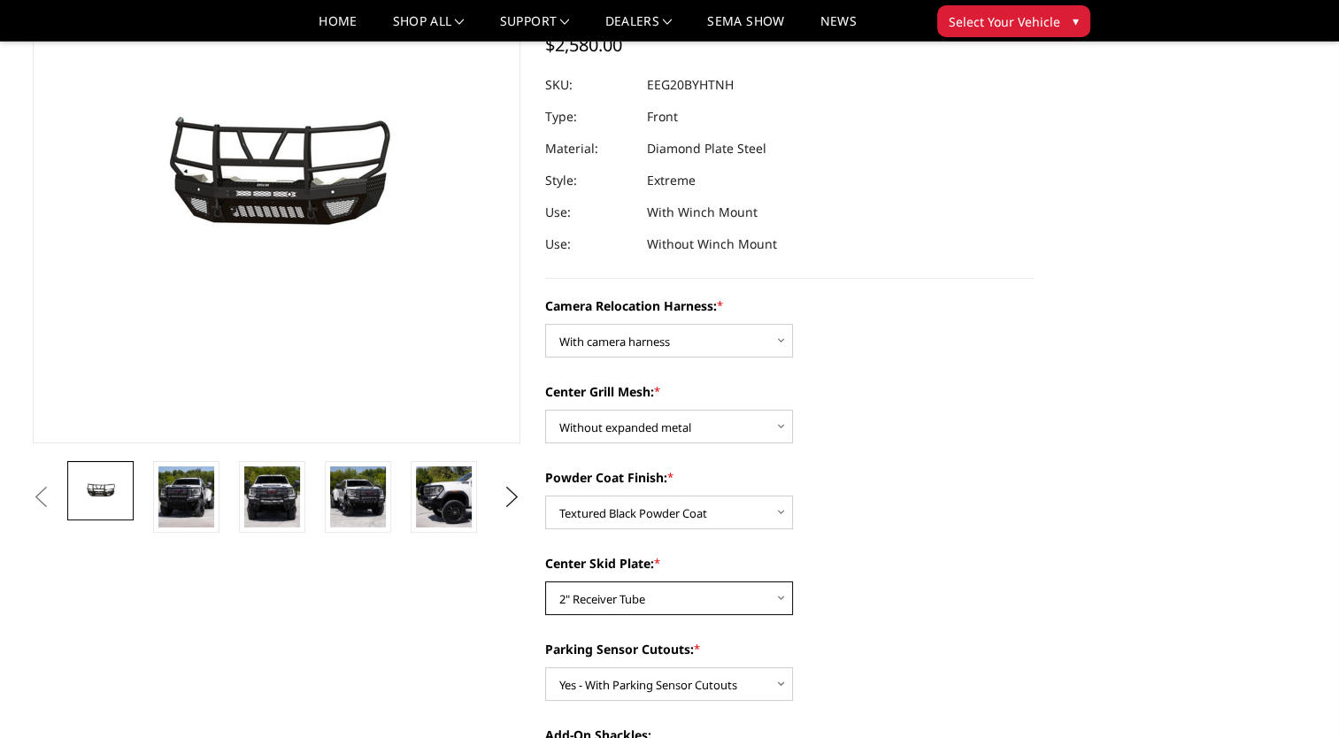
click at [717, 597] on select "Choose Options Winch Mount Skid Plate Standard Skid Plate (included) 2" Receive…" at bounding box center [669, 599] width 248 height 34
select select "3791"
click at [545, 582] on select "Choose Options Winch Mount Skid Plate Standard Skid Plate (included) 2" Receive…" at bounding box center [669, 599] width 248 height 34
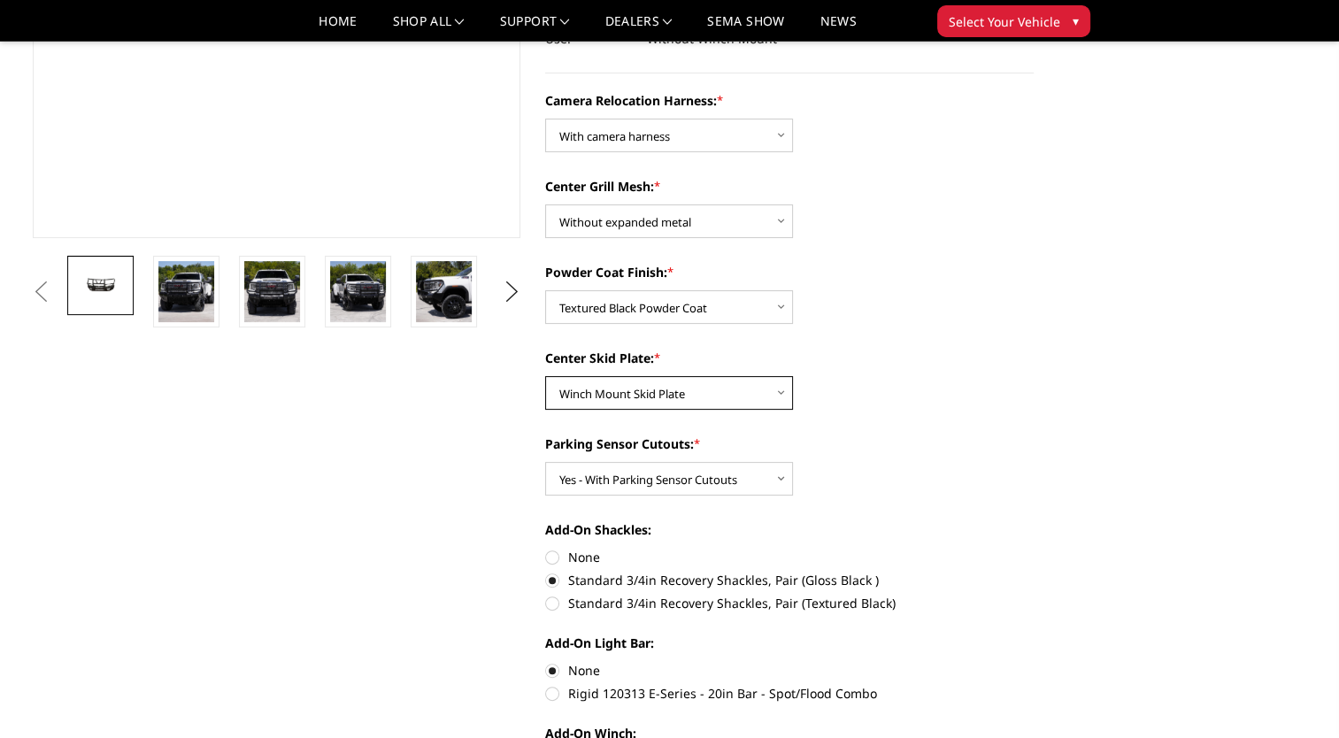
scroll to position [443, 0]
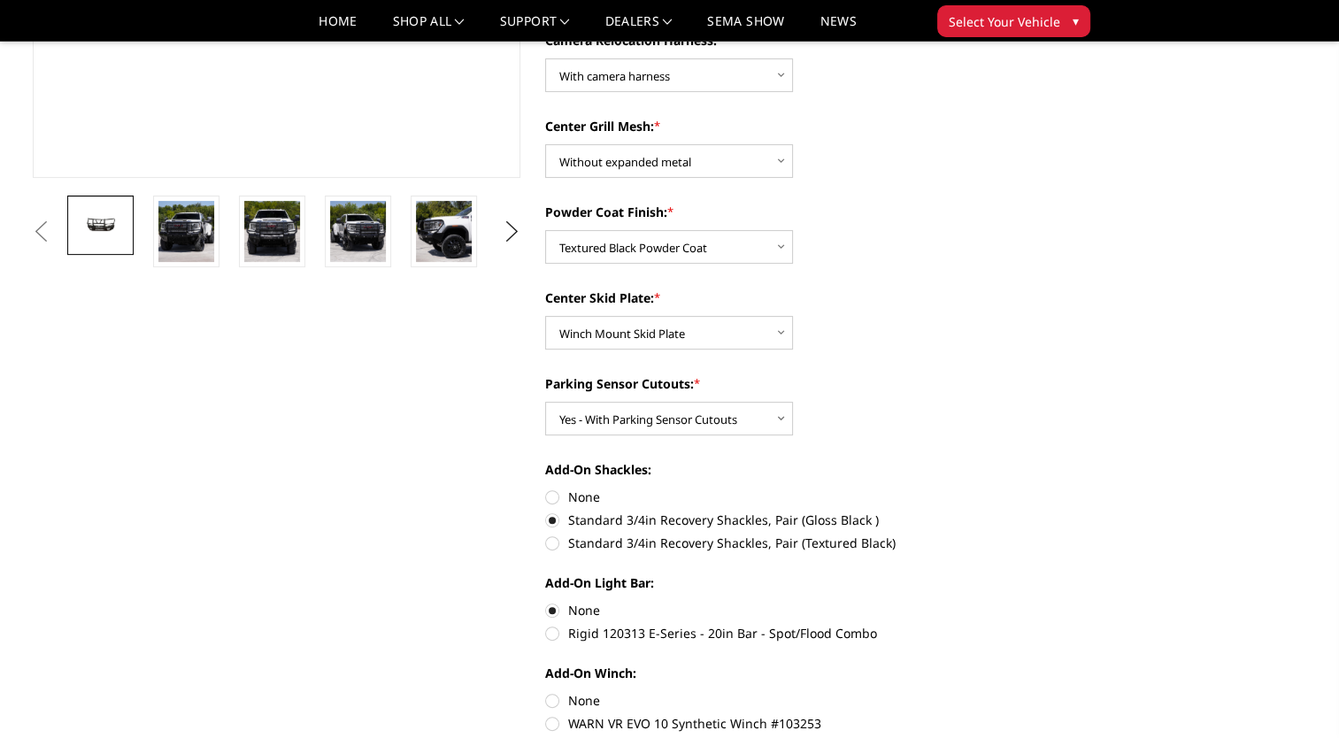
click at [559, 547] on label "Standard 3/4in Recovery Shackles, Pair (Textured Black)" at bounding box center [789, 543] width 489 height 19
click at [1034, 512] on input "Standard 3/4in Recovery Shackles, Pair (Textured Black)" at bounding box center [1034, 511] width 1 height 1
radio input "true"
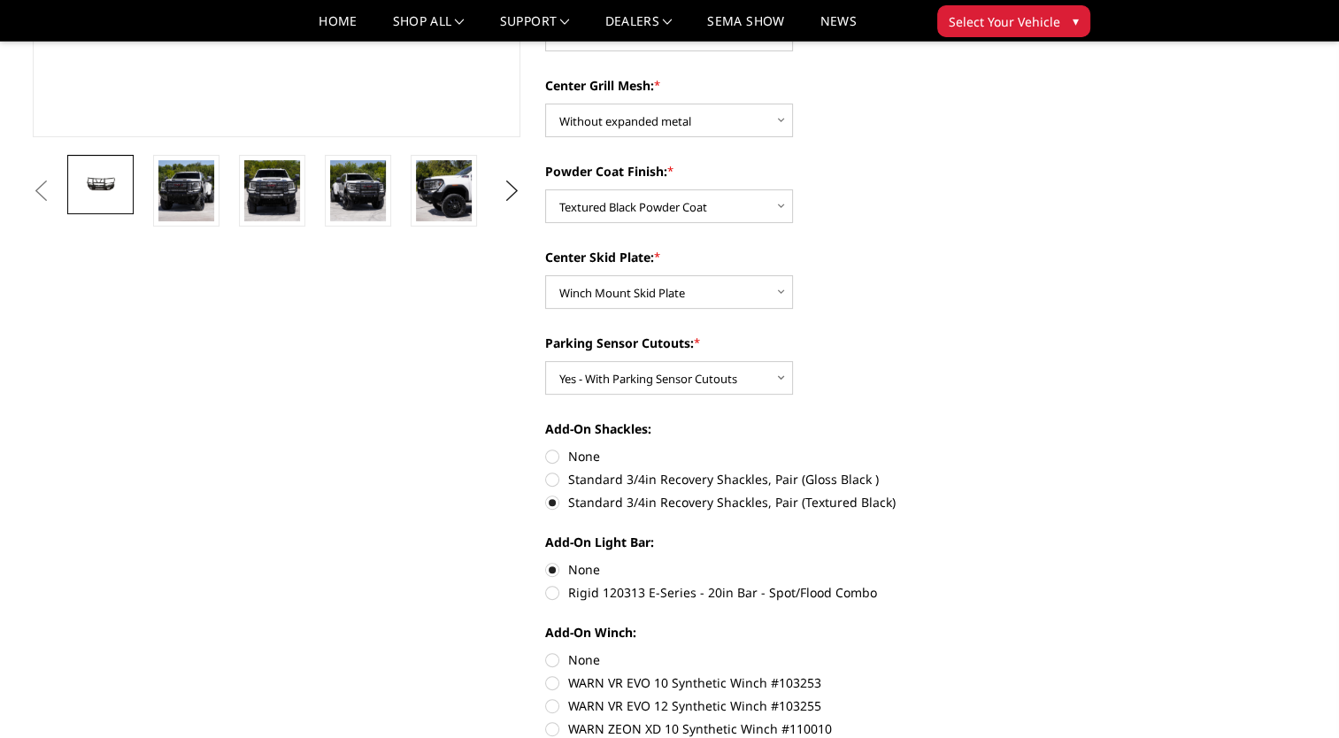
scroll to position [531, 0]
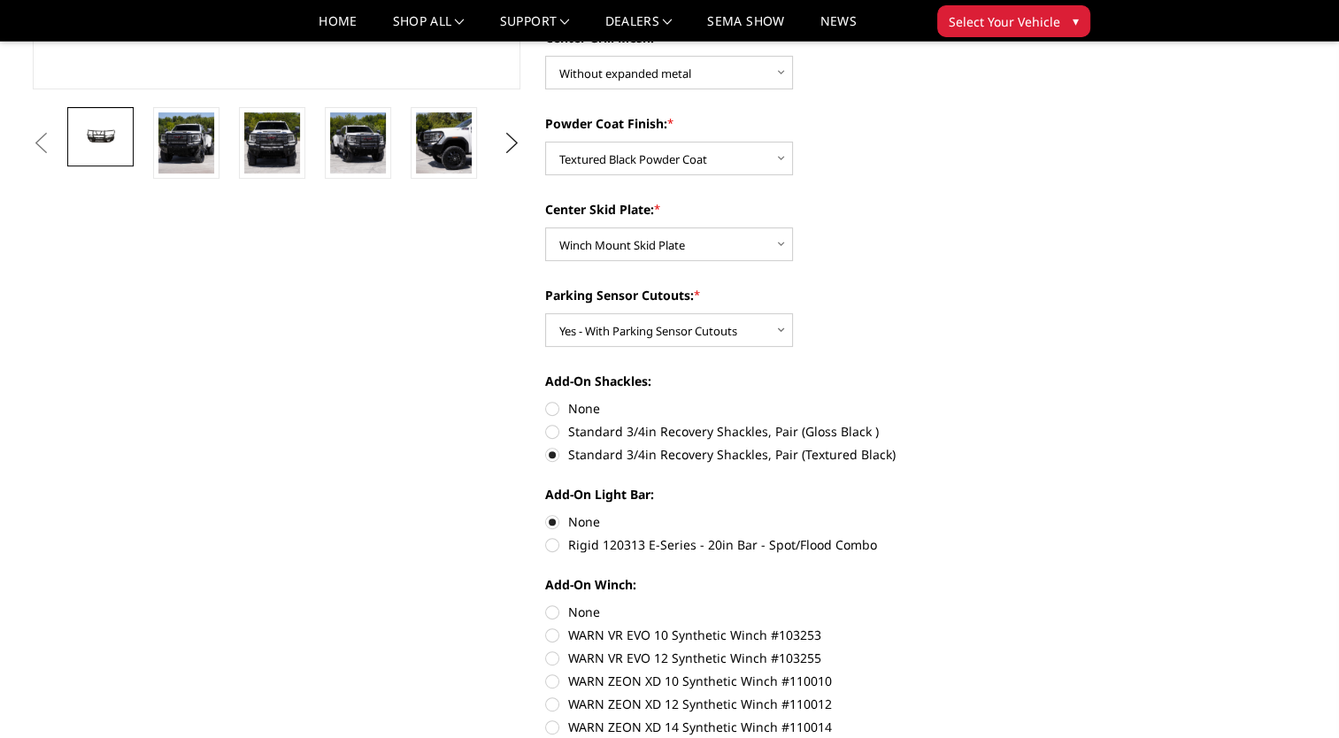
click at [552, 544] on label "Rigid 120313 E-Series - 20in Bar - Spot/Flood Combo" at bounding box center [789, 545] width 489 height 19
click at [1034, 513] on input "Rigid 120313 E-Series - 20in Bar - Spot/Flood Combo" at bounding box center [1034, 513] width 1 height 1
radio input "true"
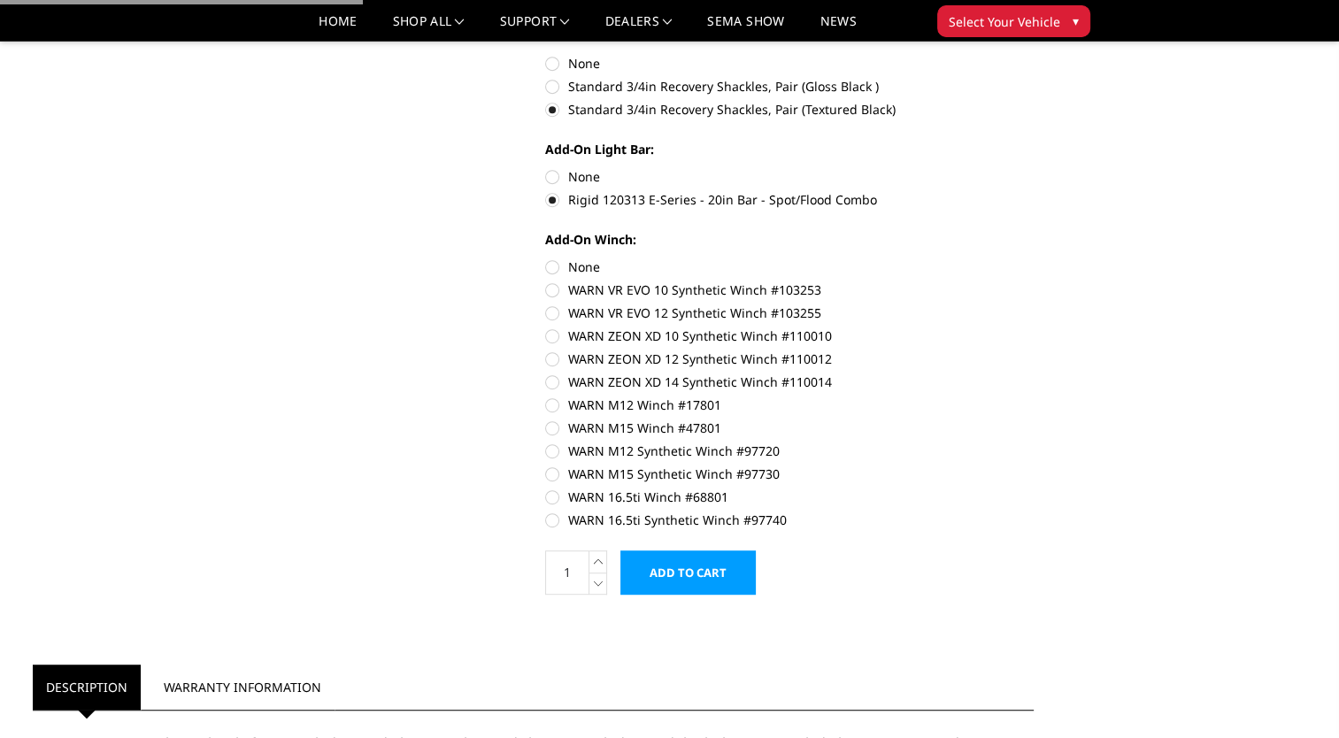
scroll to position [885, 0]
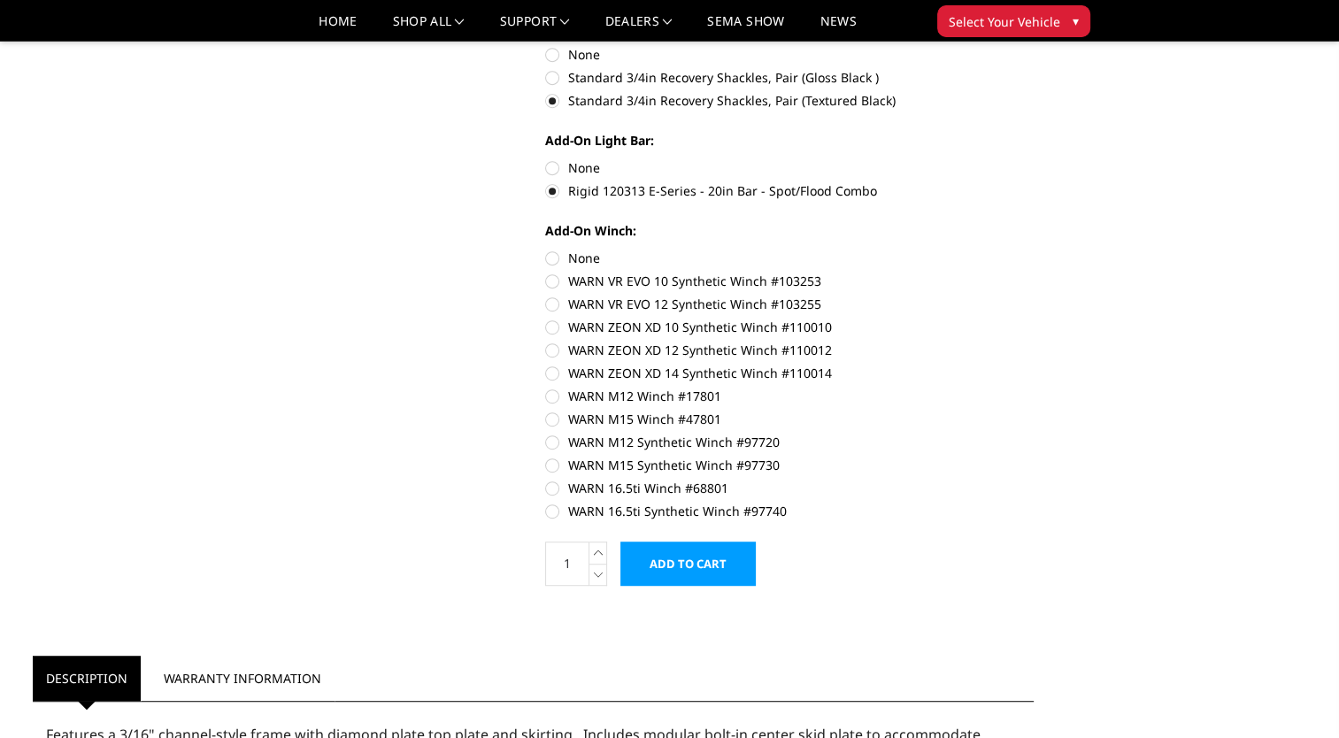
click at [556, 370] on label "WARN ZEON XD 14 Synthetic Winch #110014" at bounding box center [789, 373] width 489 height 19
click at [1034, 342] on input "WARN ZEON XD 14 Synthetic Winch #110014" at bounding box center [1034, 341] width 1 height 1
radio input "true"
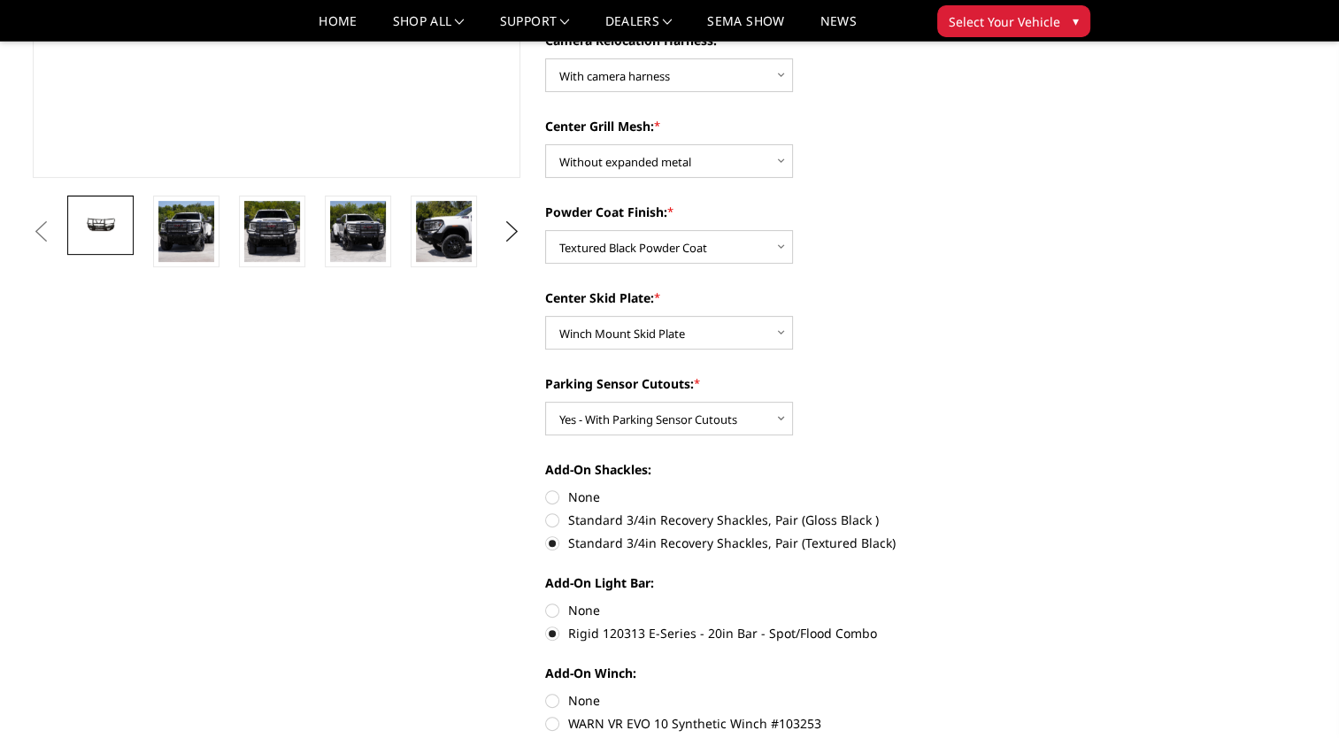
scroll to position [708, 0]
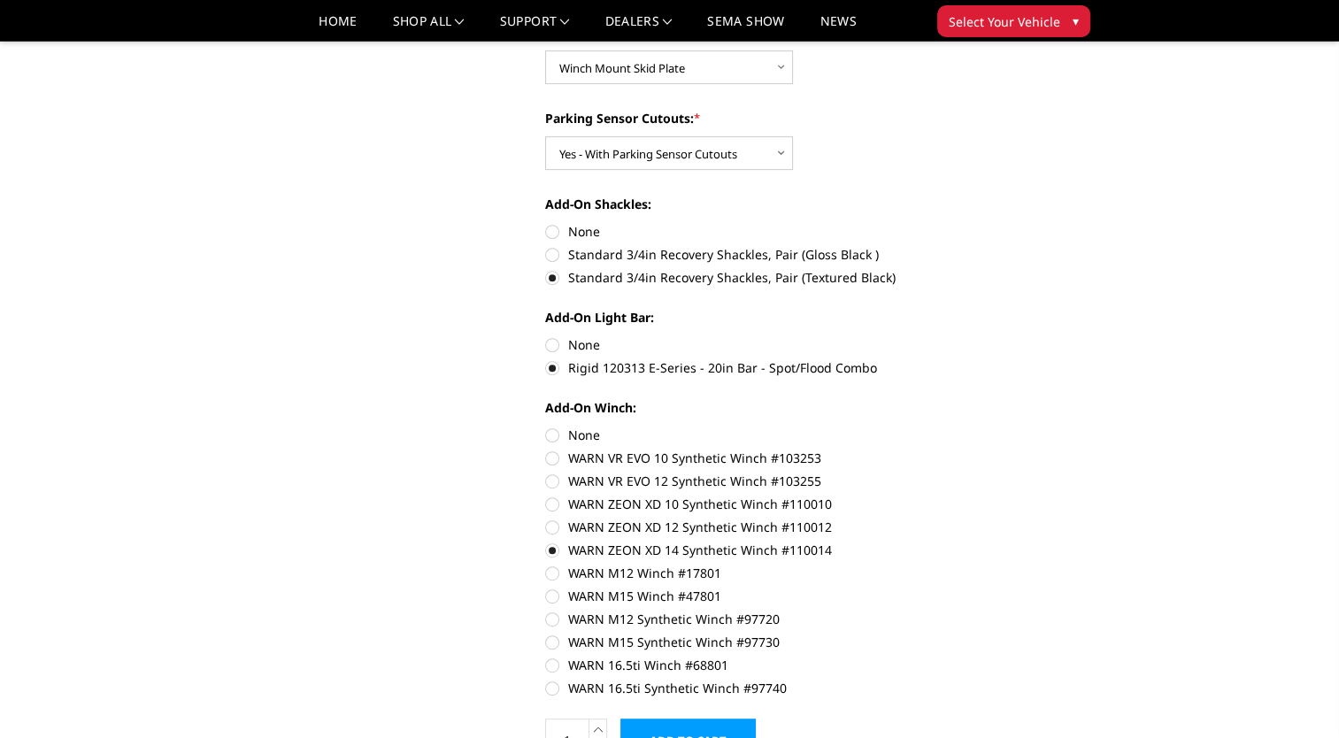
click at [555, 487] on label "WARN VR EVO 12 Synthetic Winch #103255" at bounding box center [789, 481] width 489 height 19
click at [1034, 450] on input "WARN VR EVO 12 Synthetic Winch #103255" at bounding box center [1034, 449] width 1 height 1
radio input "true"
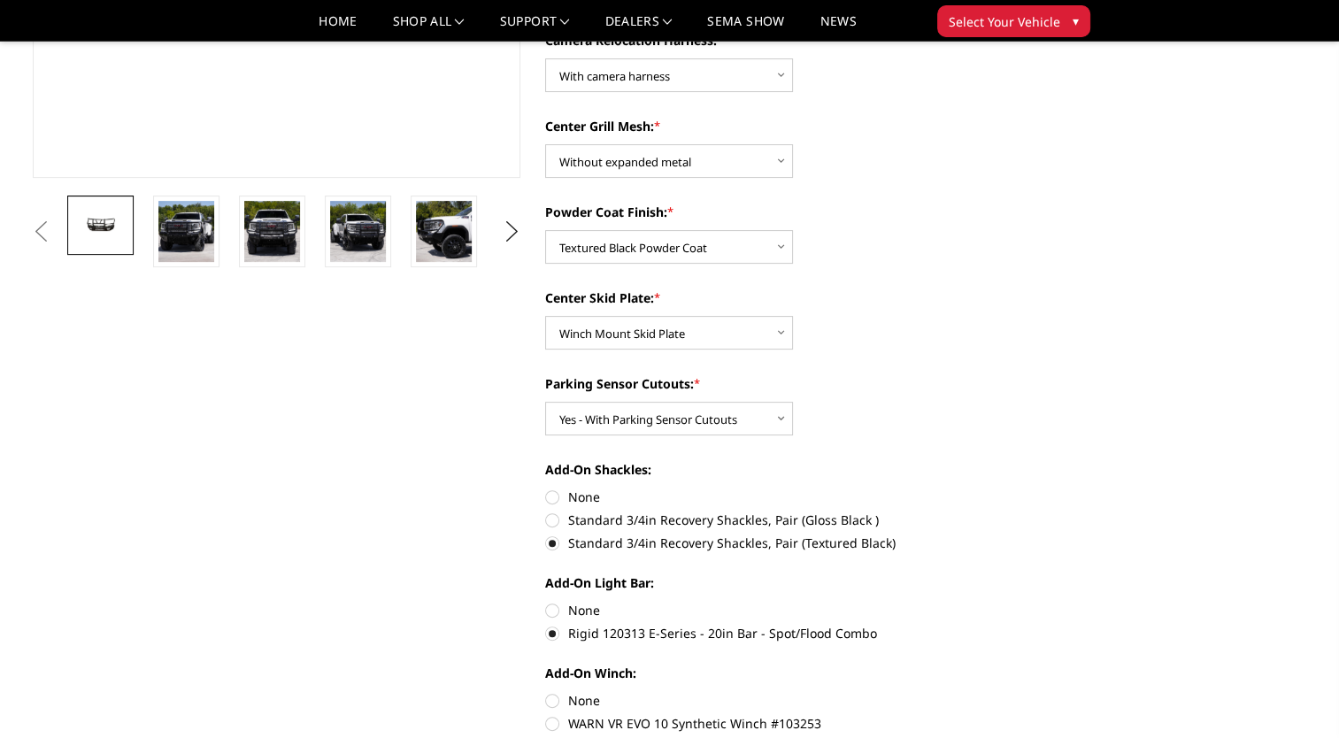
scroll to position [797, 0]
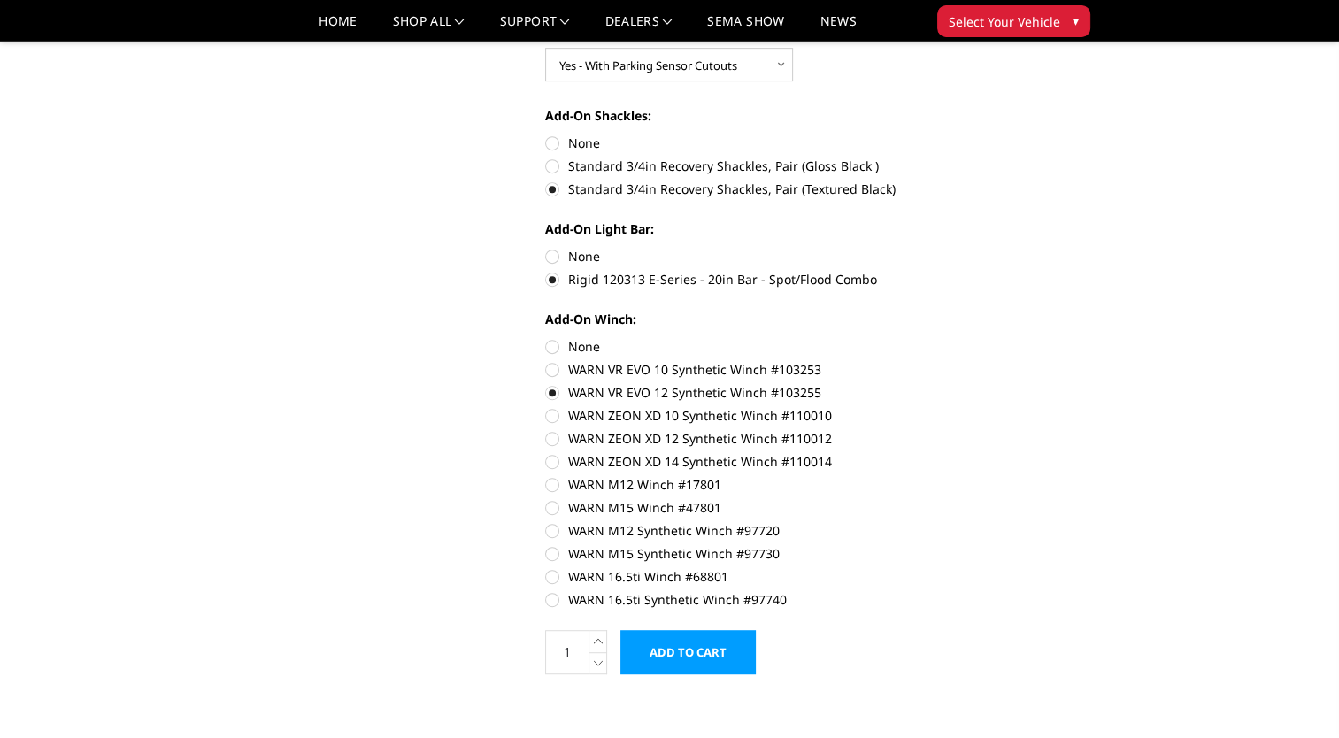
click at [552, 374] on label "WARN VR EVO 10 Synthetic Winch #103253" at bounding box center [789, 369] width 489 height 19
click at [1034, 338] on input "WARN VR EVO 10 Synthetic Winch #103253" at bounding box center [1034, 337] width 1 height 1
radio input "true"
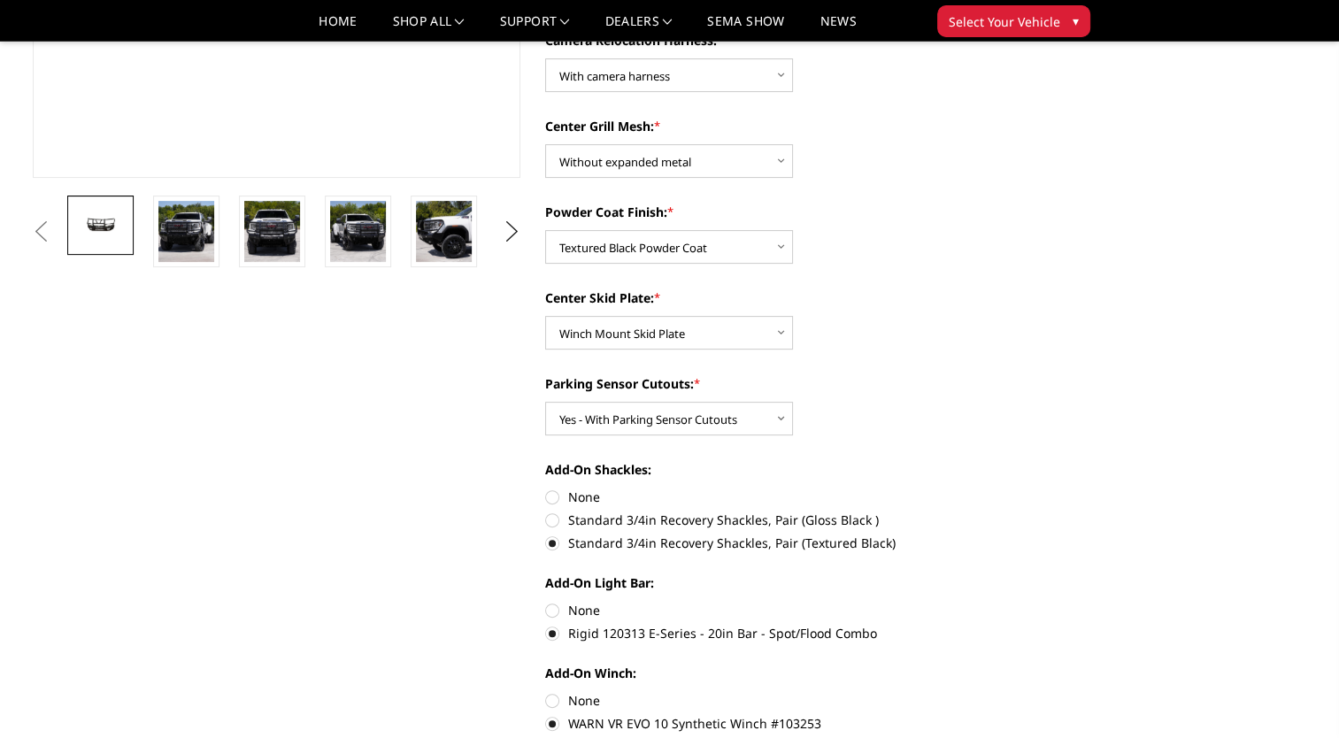
scroll to position [620, 0]
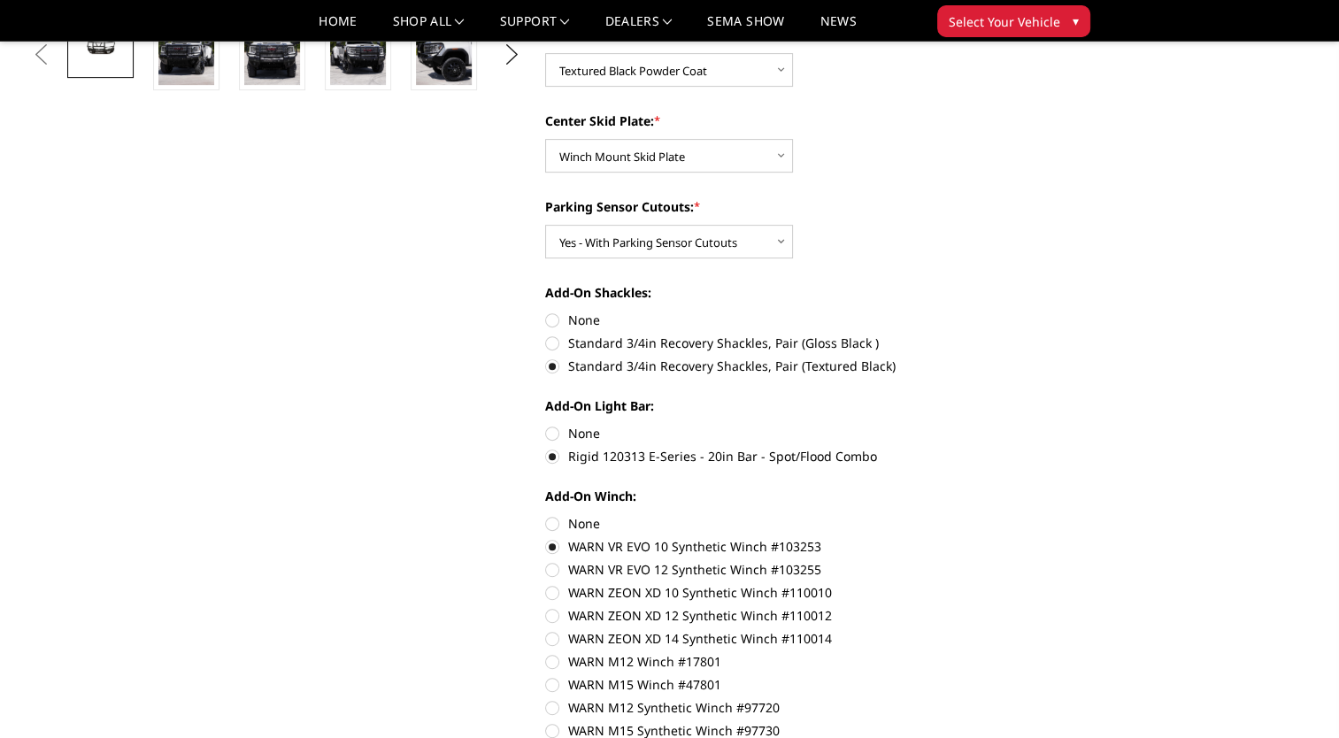
click at [545, 529] on label "None" at bounding box center [789, 523] width 489 height 19
click at [545, 515] on input "None" at bounding box center [545, 514] width 1 height 1
radio input "true"
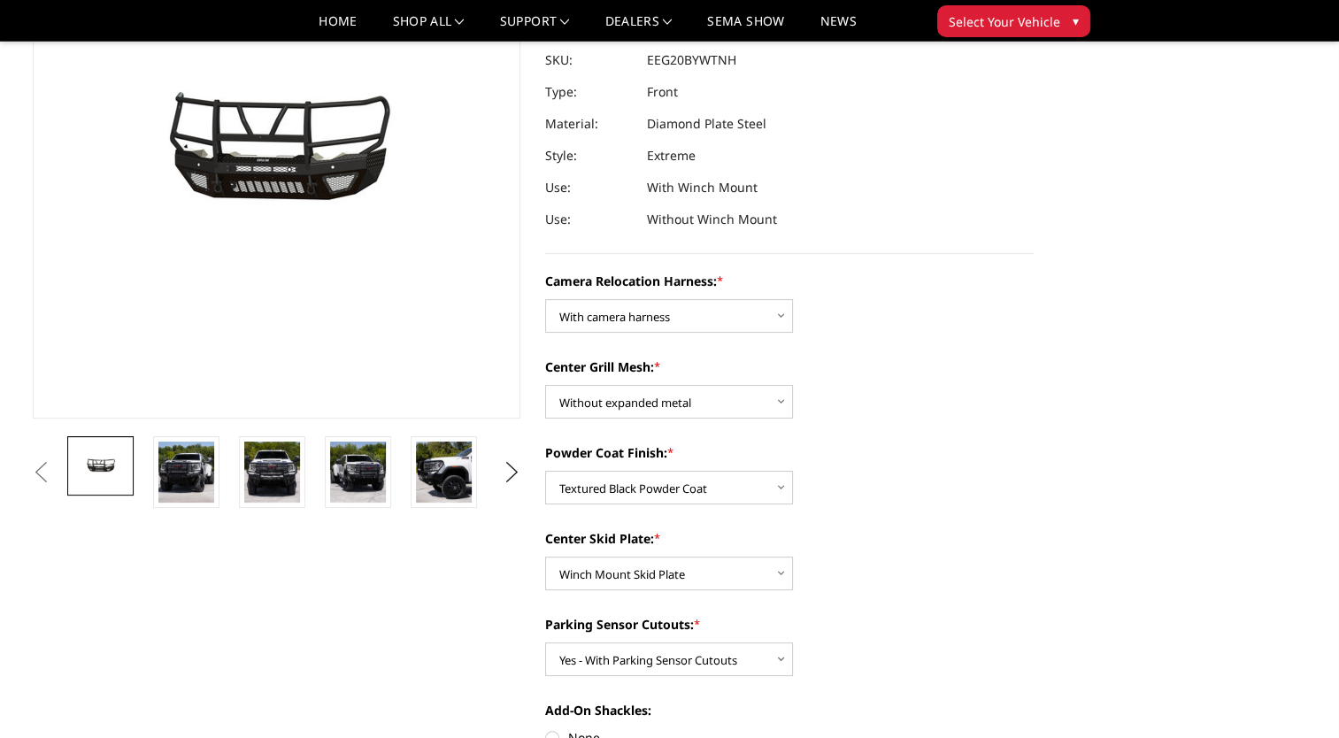
scroll to position [443, 0]
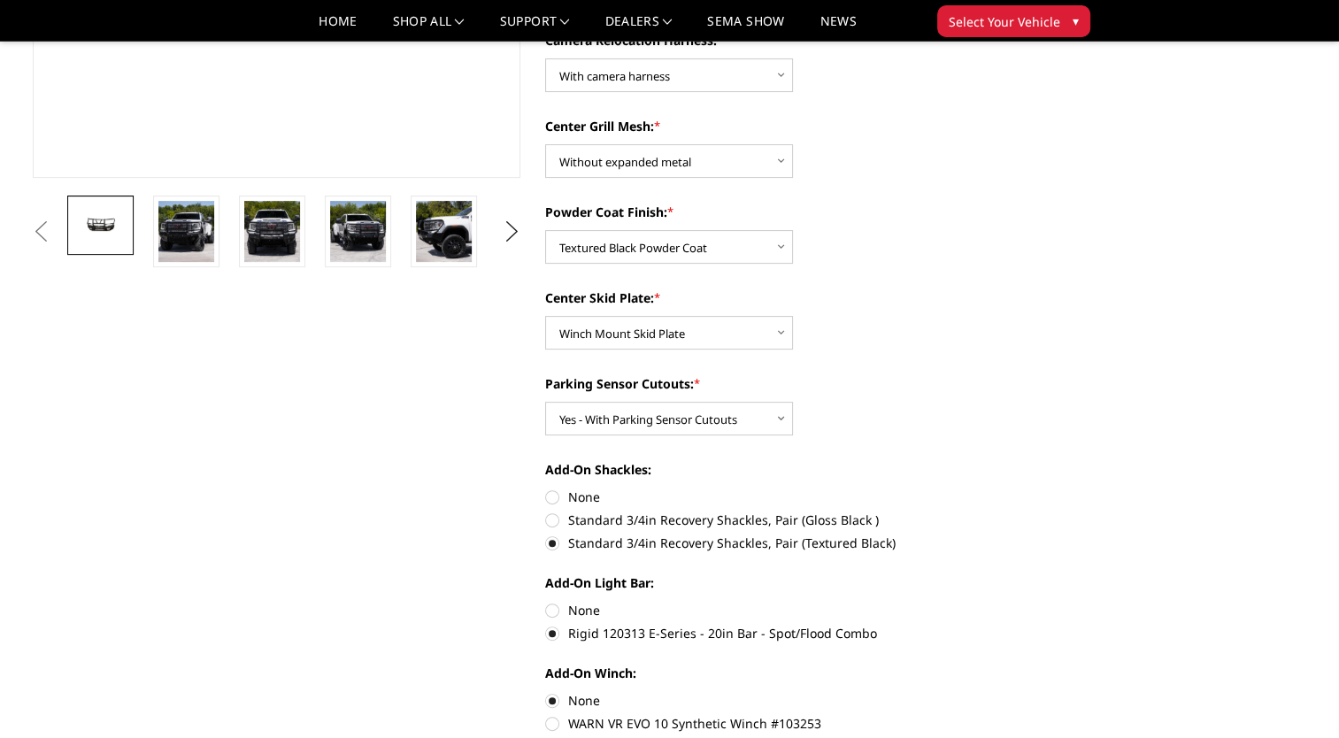
click at [554, 614] on label "None" at bounding box center [789, 610] width 489 height 19
click at [546, 602] on input "None" at bounding box center [545, 601] width 1 height 1
radio input "true"
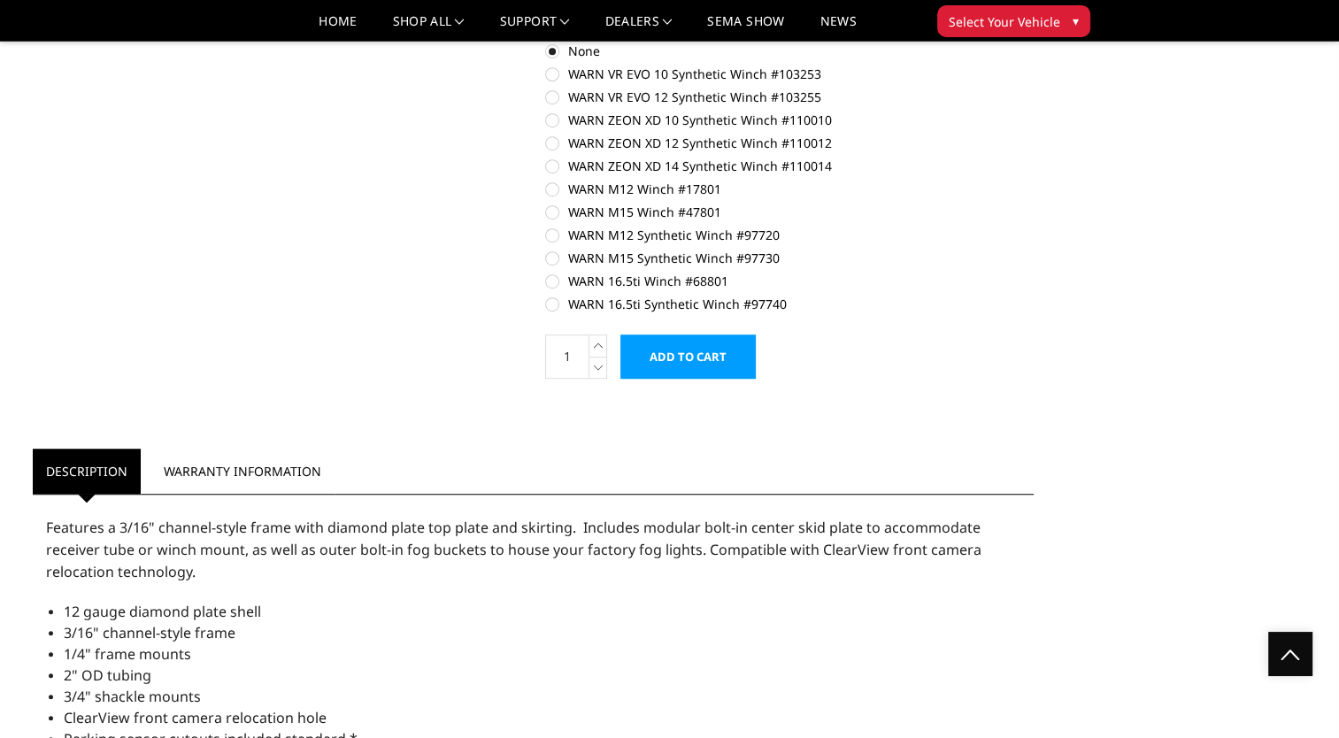
scroll to position [1091, 0]
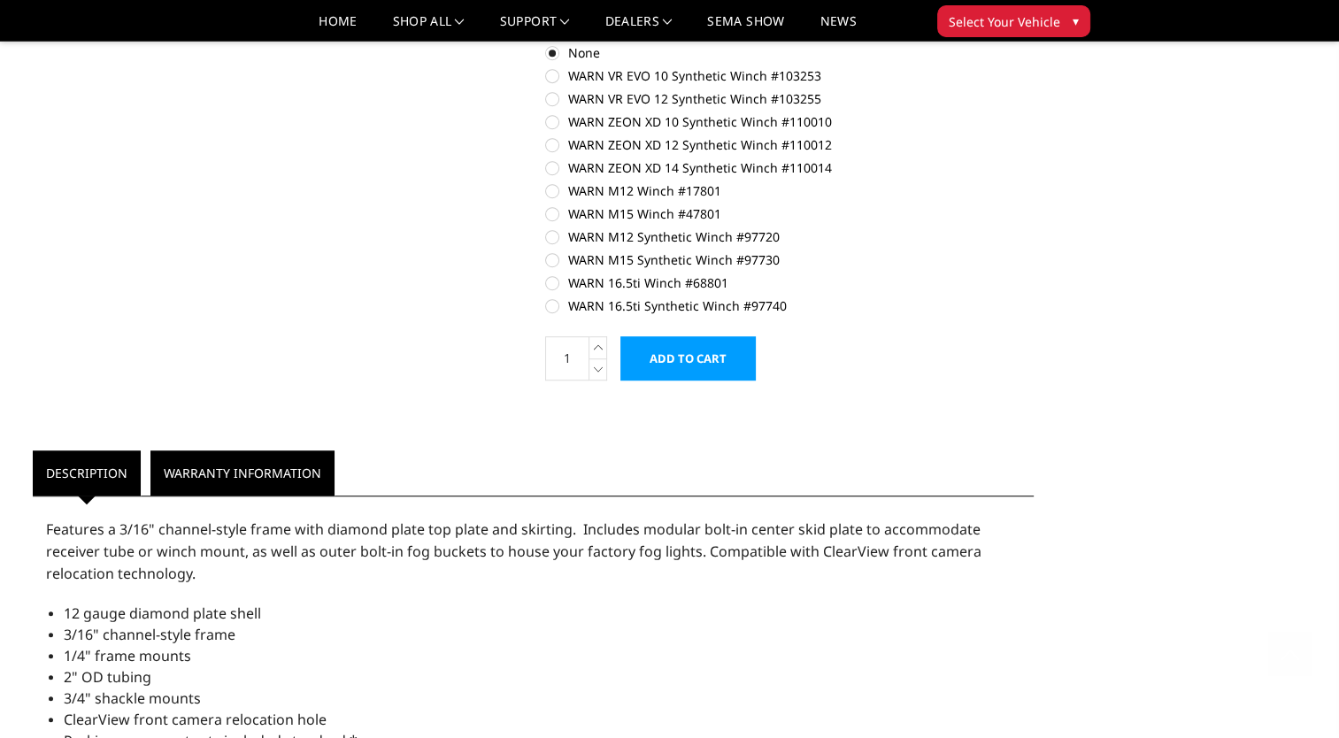
click at [263, 487] on link "Warranty Information" at bounding box center [243, 473] width 184 height 45
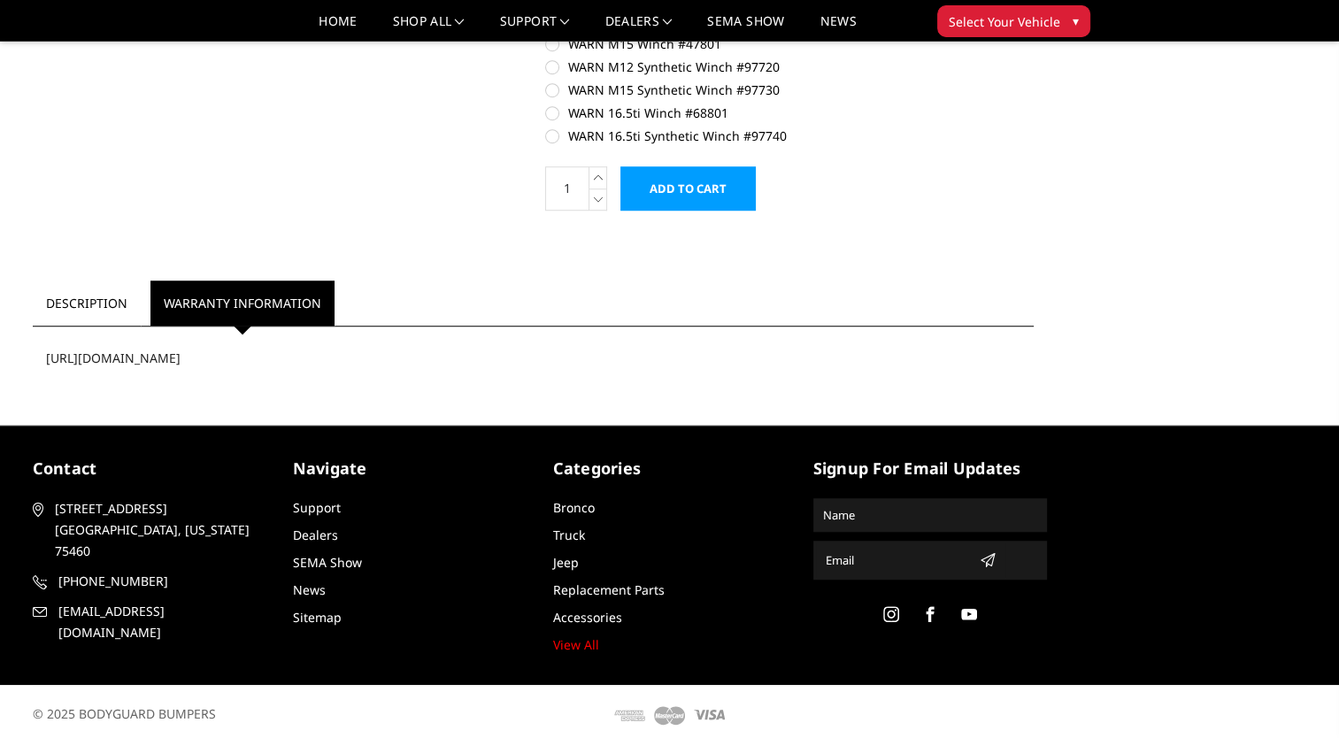
scroll to position [1268, 0]
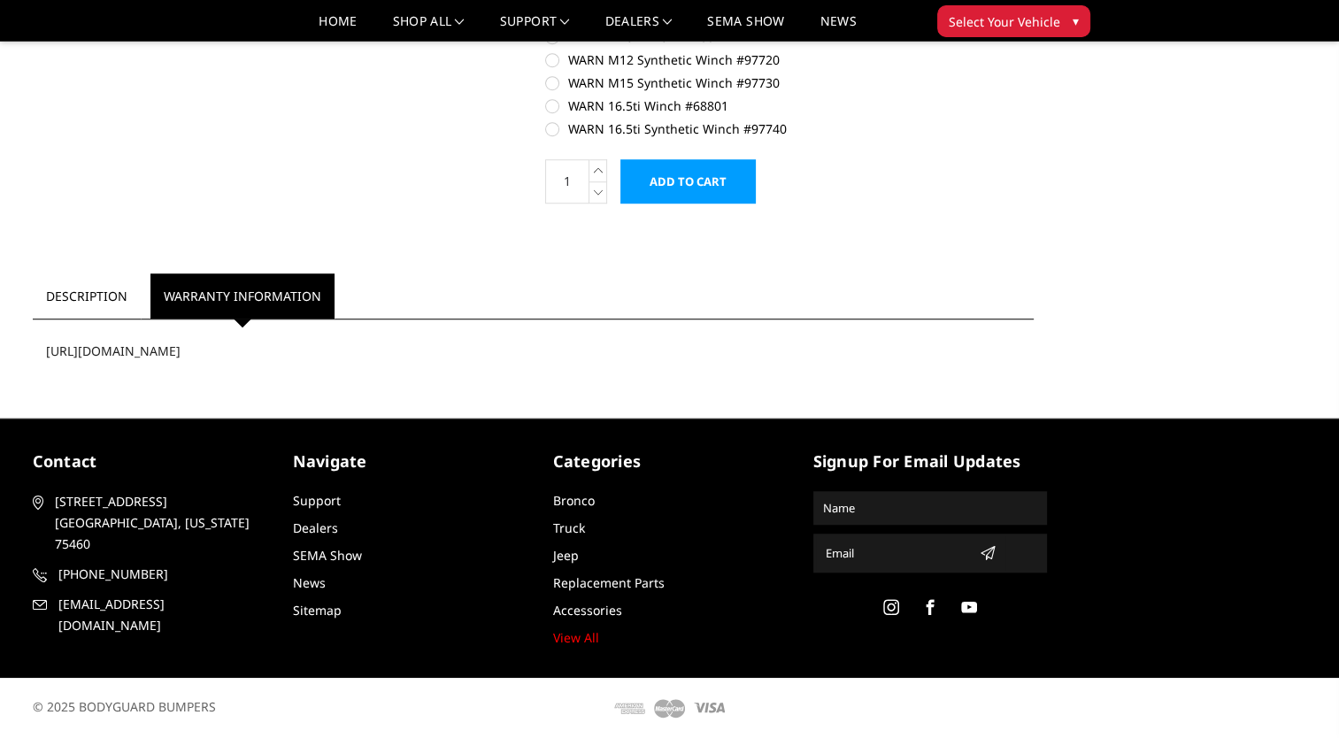
drag, startPoint x: 44, startPoint y: 346, endPoint x: 375, endPoint y: 336, distance: 331.2
click at [375, 336] on div "https://www.bodyguardbumpers.com/warranty/" at bounding box center [534, 350] width 1002 height 45
copy div "https://www.bodyguardbumpers.com/warranty/"
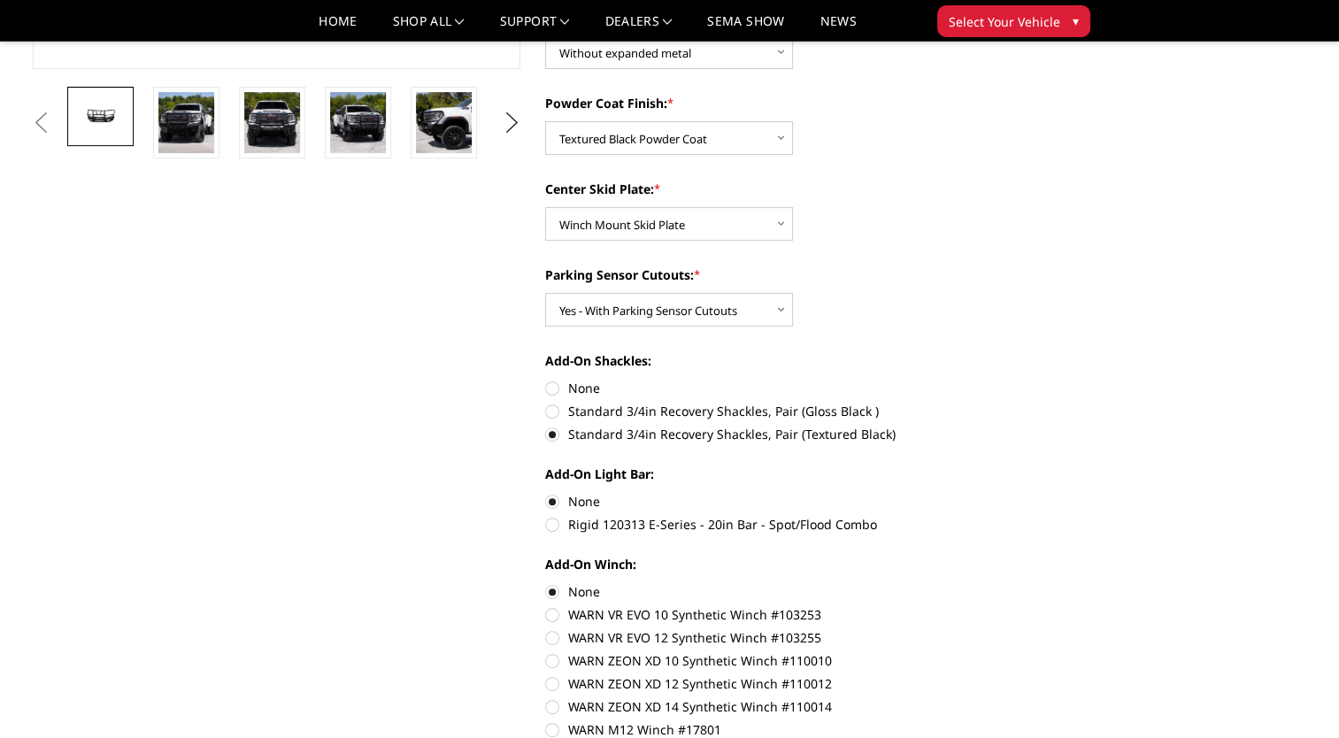
scroll to position [560, 0]
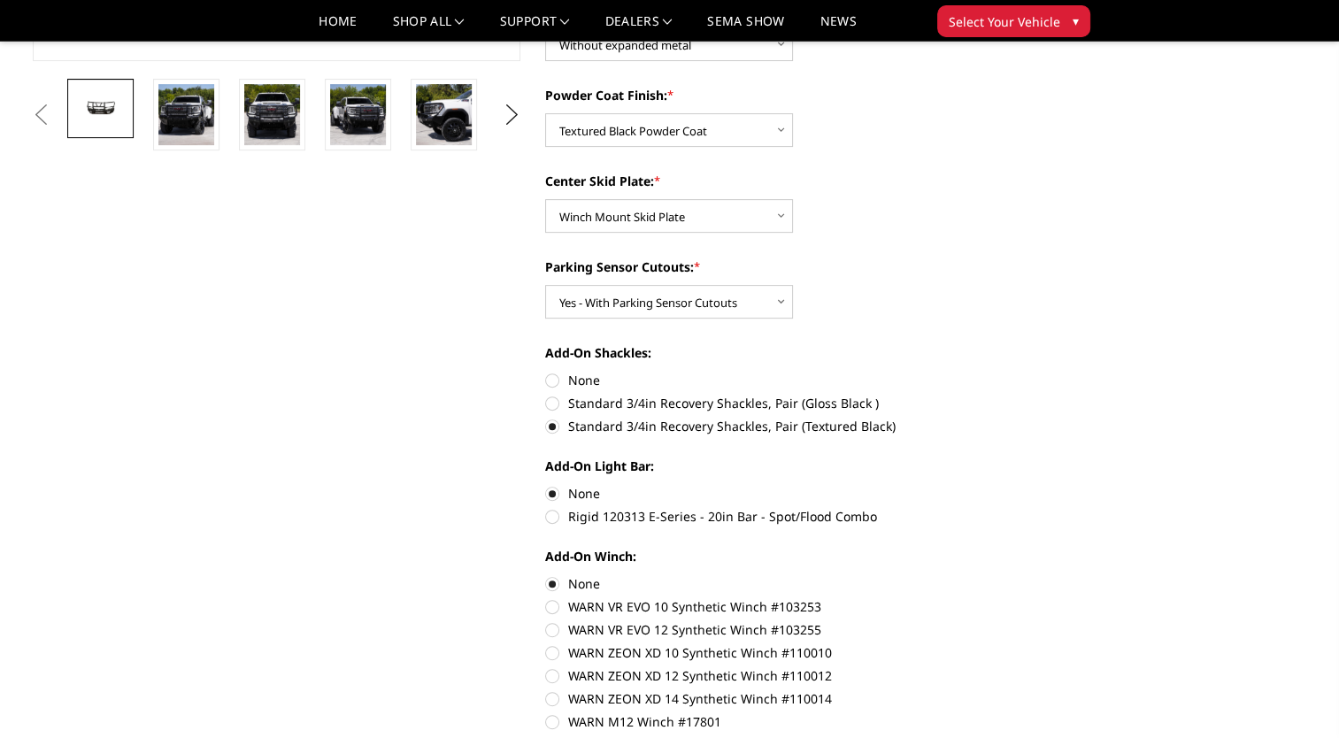
click at [549, 516] on label "Rigid 120313 E-Series - 20in Bar - Spot/Flood Combo" at bounding box center [789, 516] width 489 height 19
click at [1034, 485] on input "Rigid 120313 E-Series - 20in Bar - Spot/Flood Combo" at bounding box center [1034, 484] width 1 height 1
radio input "true"
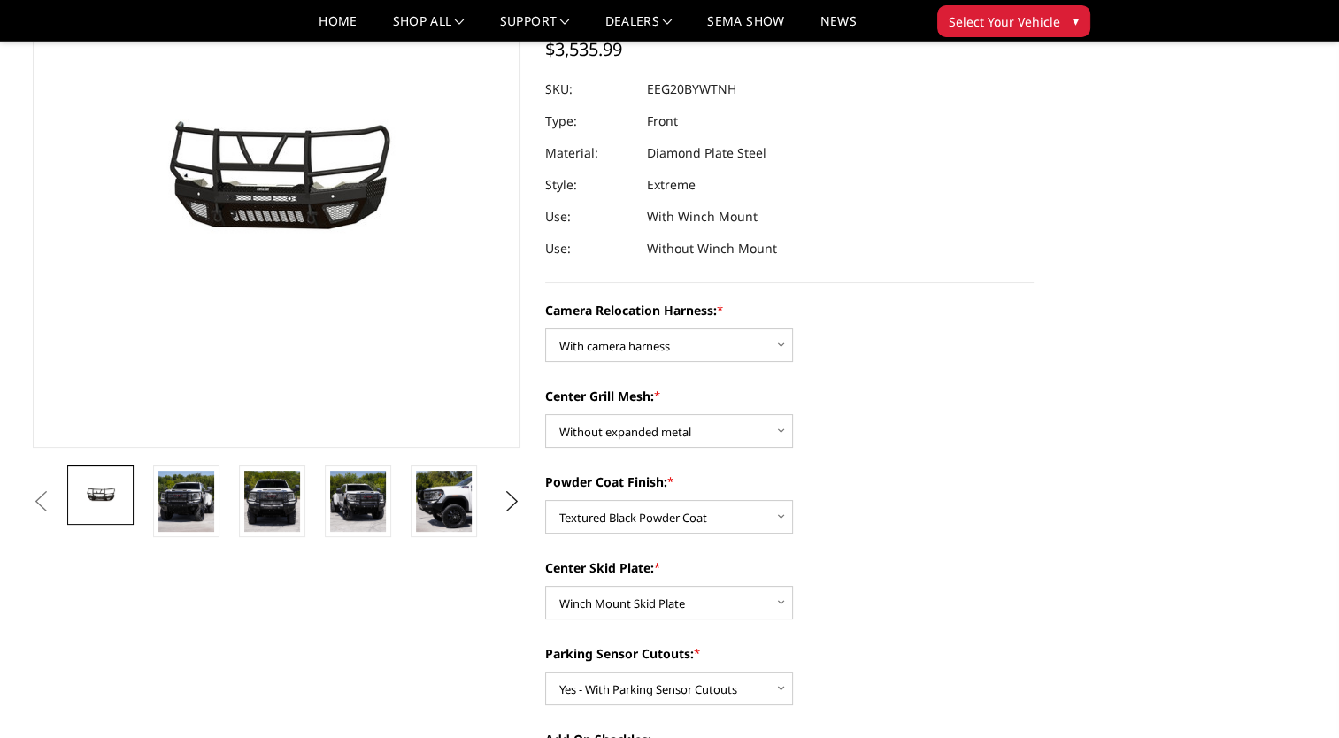
scroll to position [443, 0]
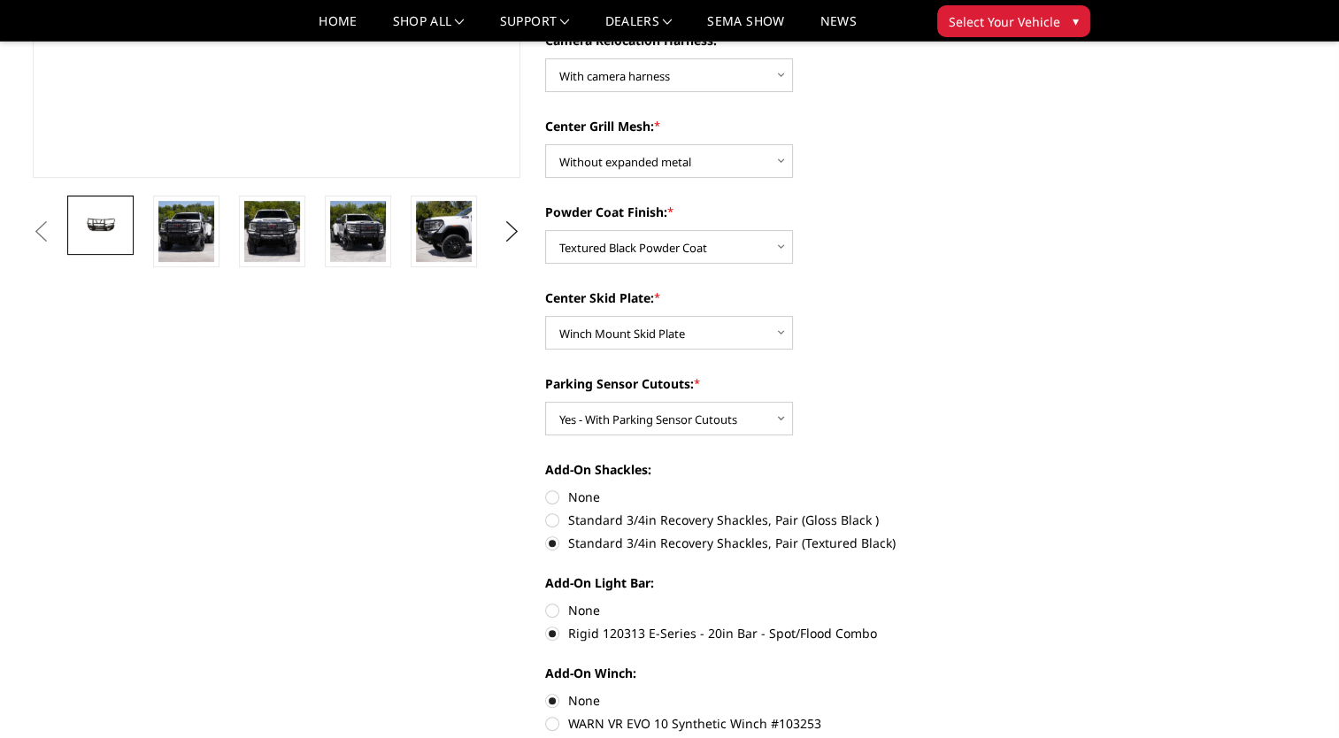
click at [552, 614] on label "None" at bounding box center [789, 610] width 489 height 19
click at [546, 602] on input "None" at bounding box center [545, 601] width 1 height 1
radio input "true"
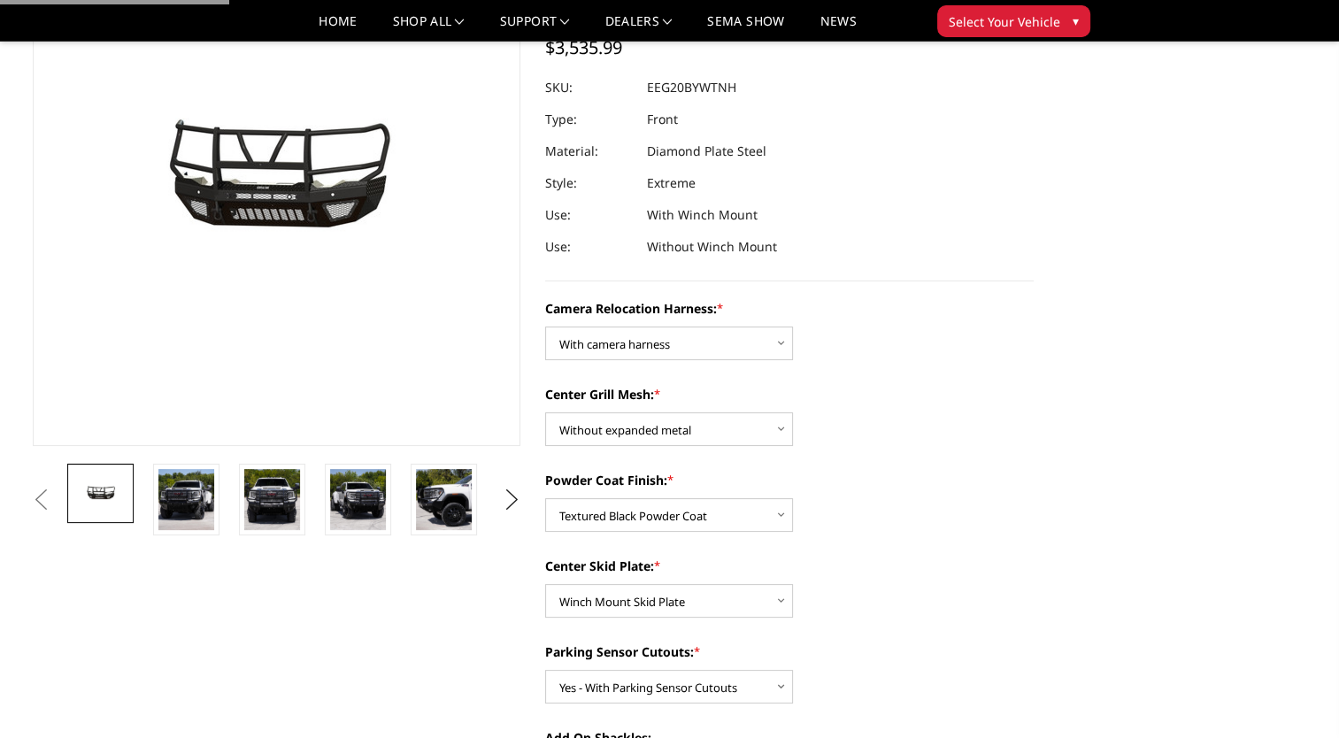
scroll to position [0, 0]
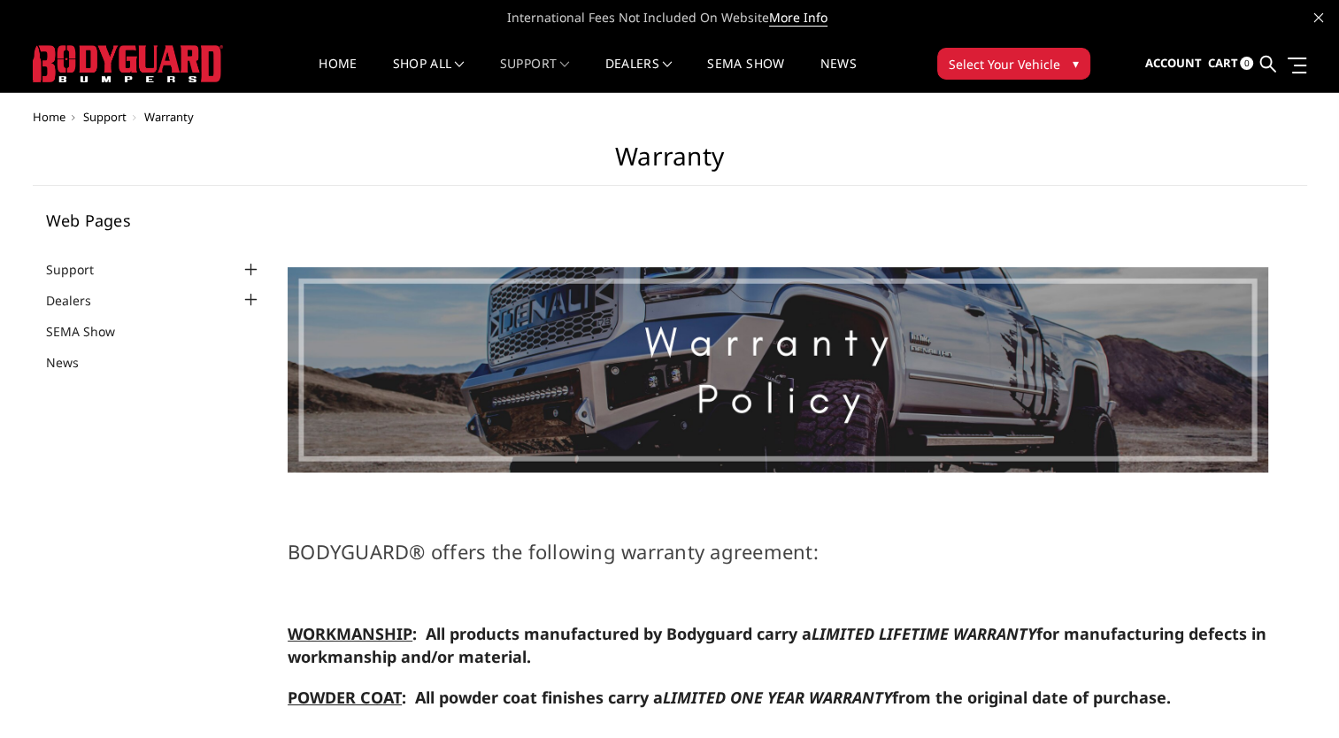
select select "US"
